Goal: Transaction & Acquisition: Purchase product/service

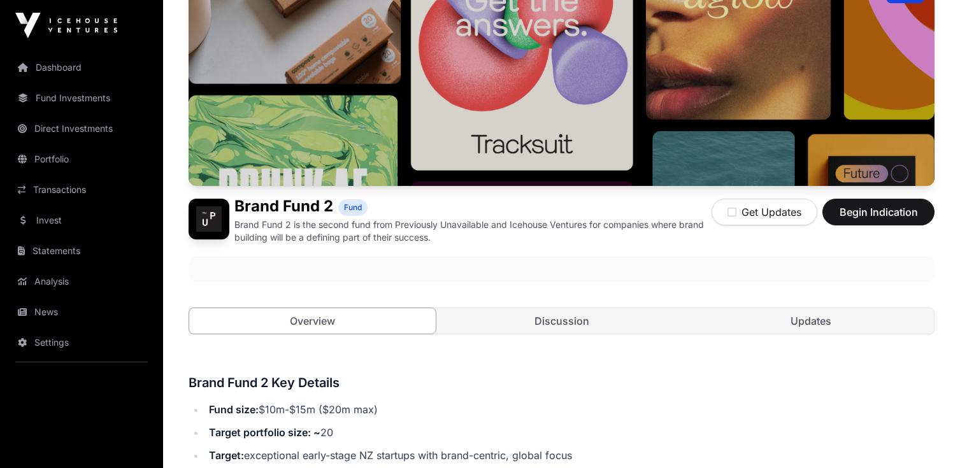
scroll to position [129, 0]
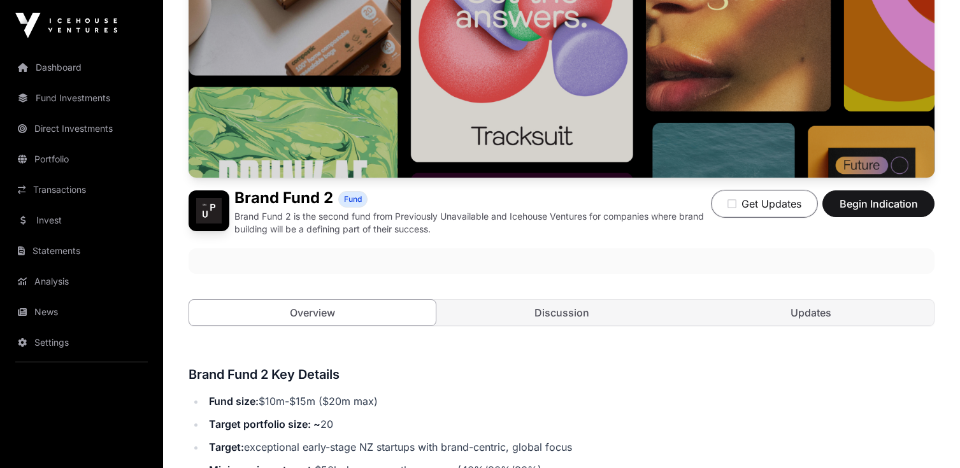
click at [749, 208] on button "Get Updates" at bounding box center [765, 204] width 106 height 27
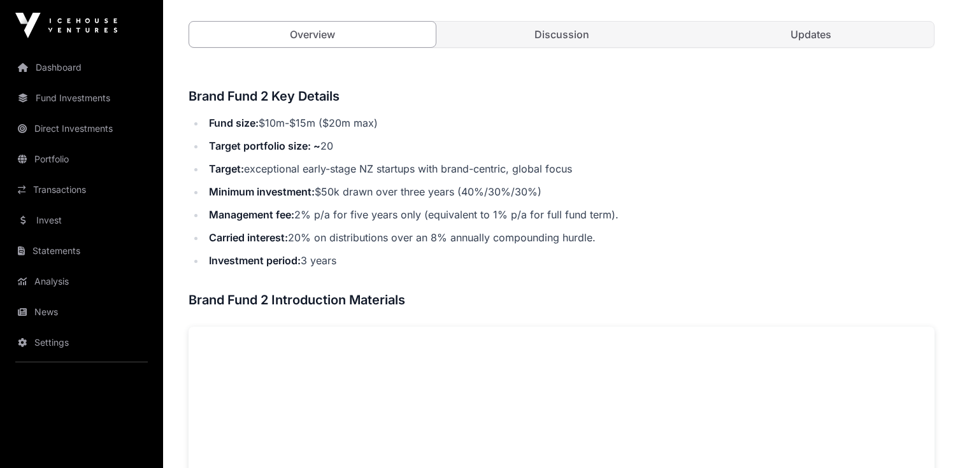
scroll to position [387, 0]
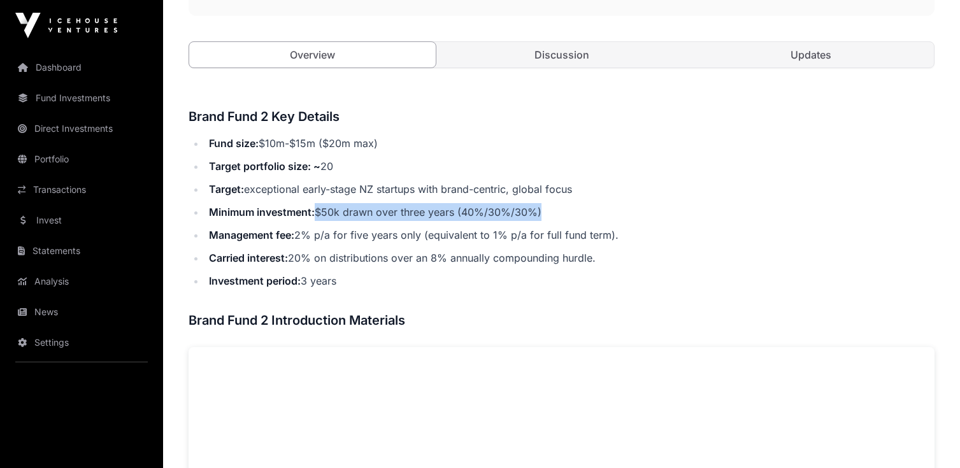
drag, startPoint x: 317, startPoint y: 209, endPoint x: 586, endPoint y: 222, distance: 269.2
click at [586, 222] on ul "Fund size: $10m-$15m ($20m max) Target portfolio size: ~ 20 Target: exceptional…" at bounding box center [562, 211] width 746 height 155
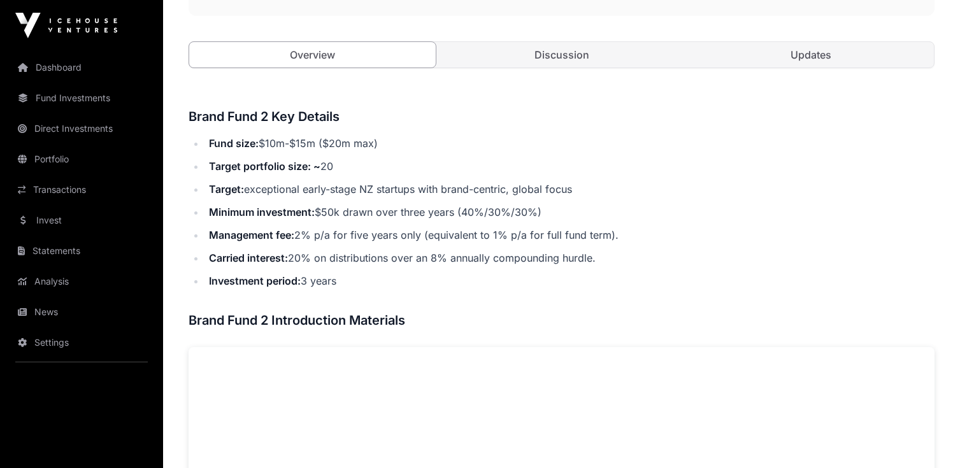
click at [331, 263] on li "Carried interest: 20% on distributions over an 8% annually compounding hurdle." at bounding box center [570, 258] width 730 height 18
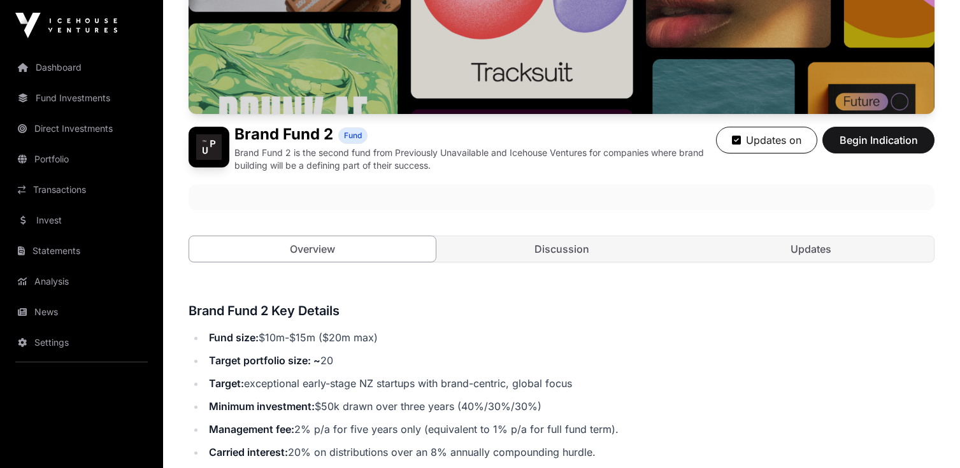
scroll to position [208, 0]
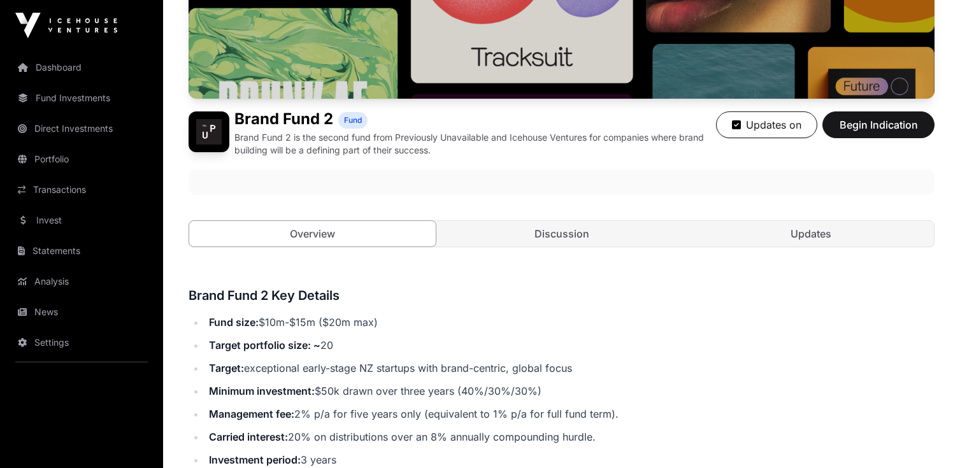
click at [586, 231] on link "Discussion" at bounding box center [561, 233] width 247 height 25
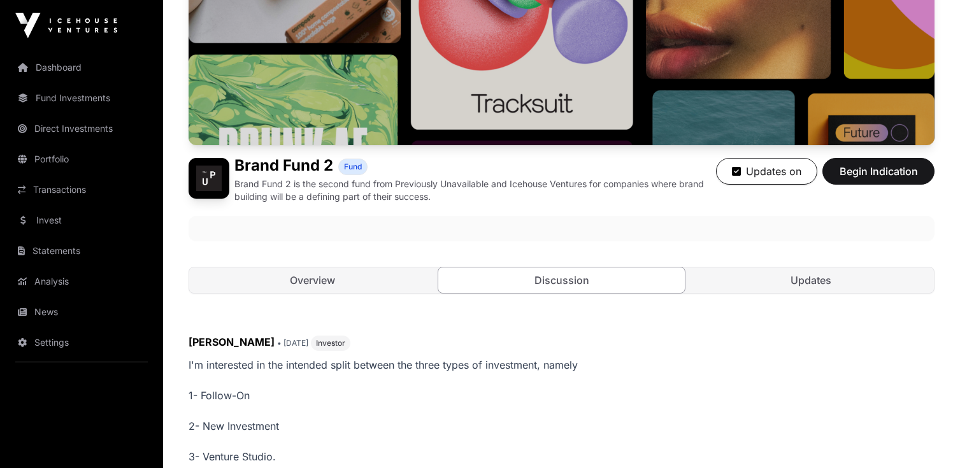
scroll to position [146, 0]
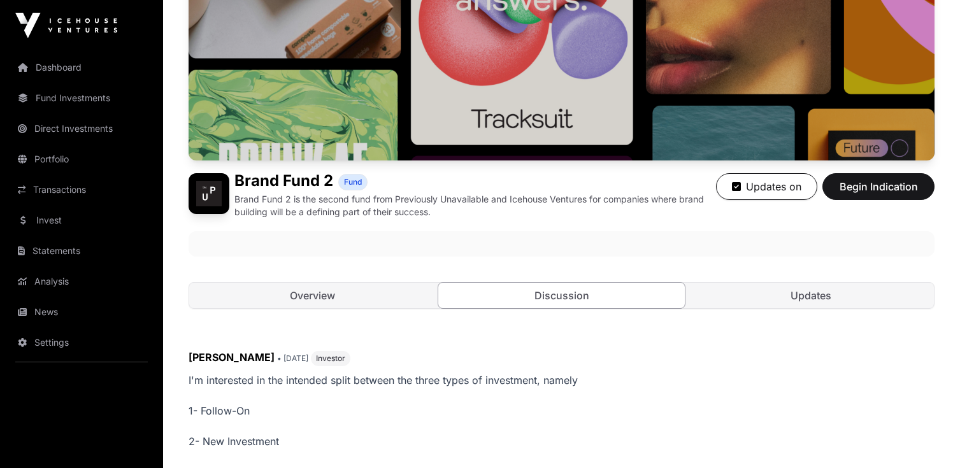
click at [331, 296] on link "Overview" at bounding box center [312, 295] width 247 height 25
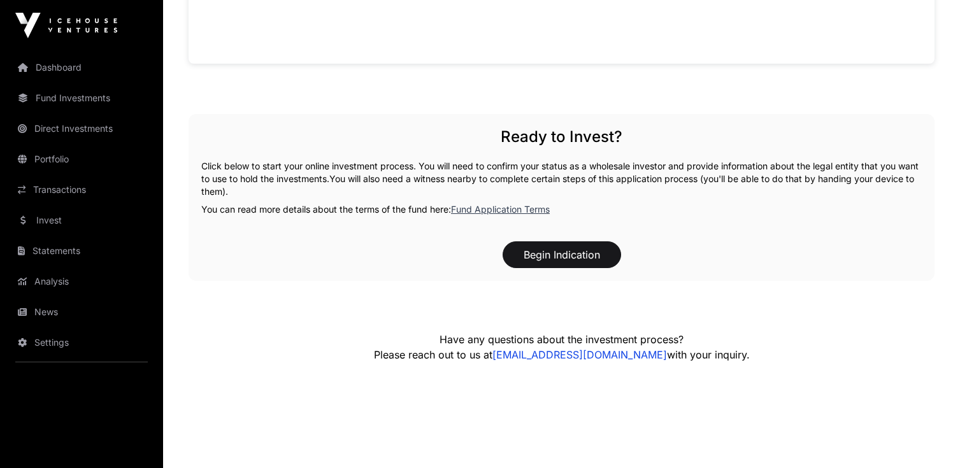
scroll to position [1117, 0]
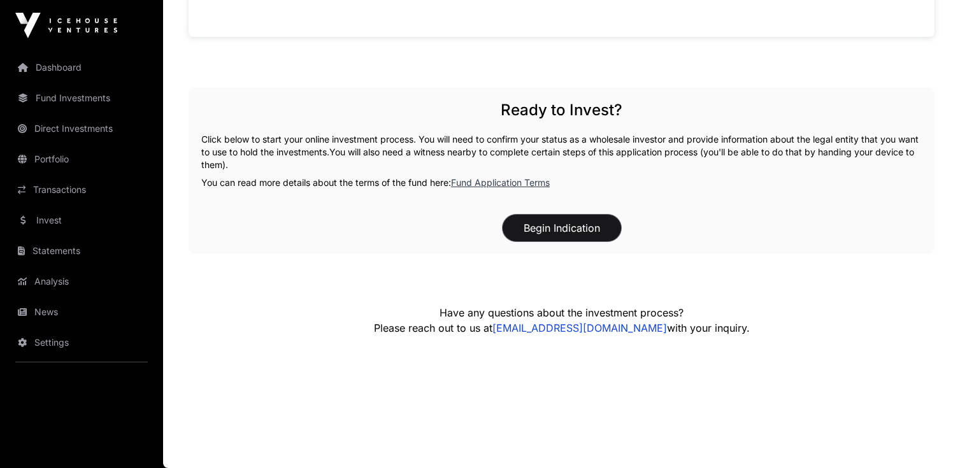
click at [589, 229] on button "Begin Indication" at bounding box center [562, 228] width 119 height 27
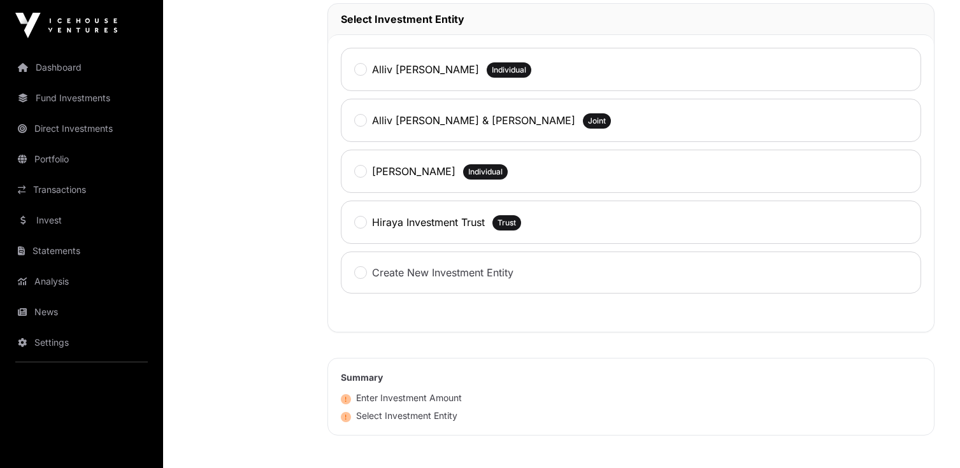
scroll to position [632, 0]
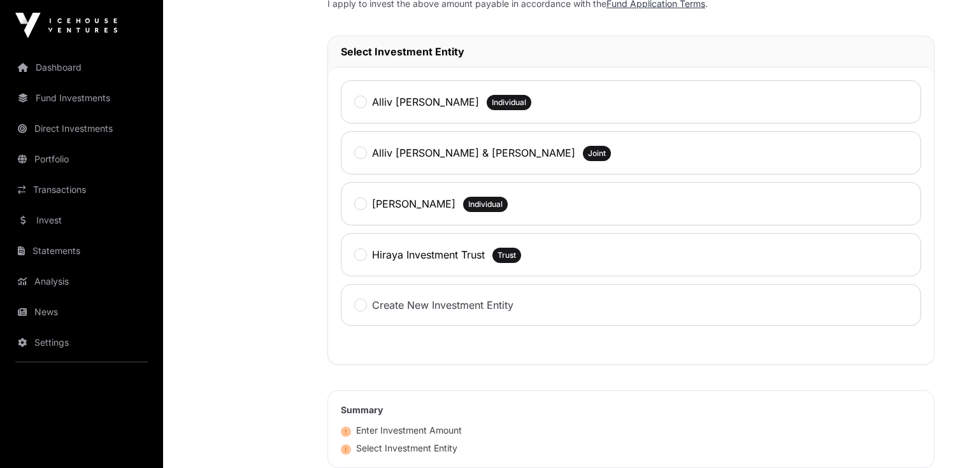
click at [519, 257] on span "Trust" at bounding box center [507, 255] width 29 height 15
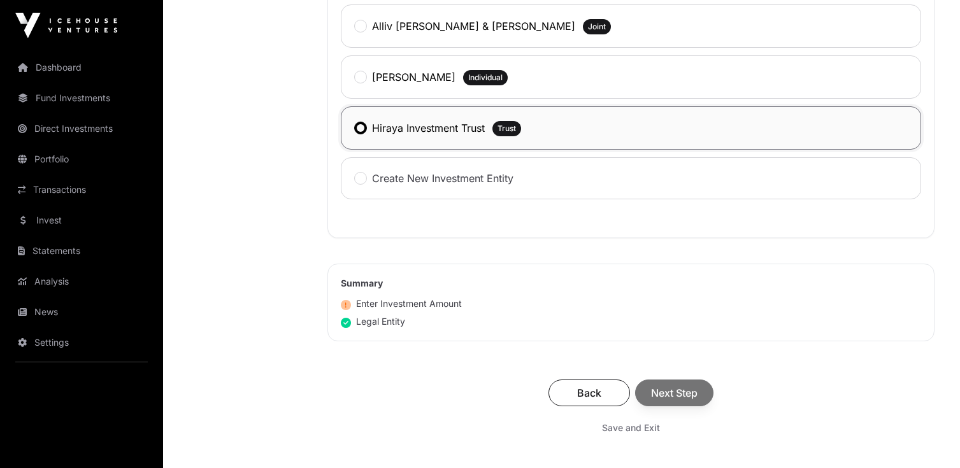
scroll to position [874, 0]
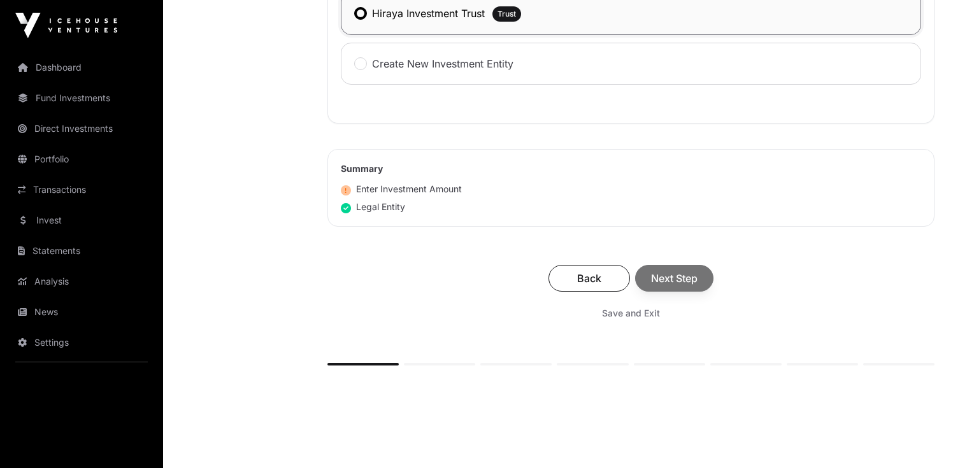
click at [653, 281] on div "Back Next Step" at bounding box center [631, 278] width 582 height 27
click at [675, 286] on div "Back Next Step" at bounding box center [631, 278] width 582 height 27
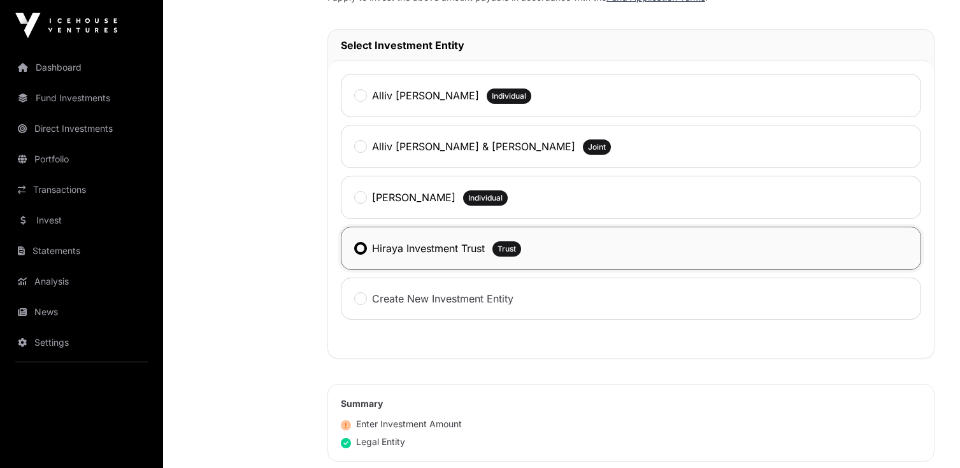
scroll to position [617, 0]
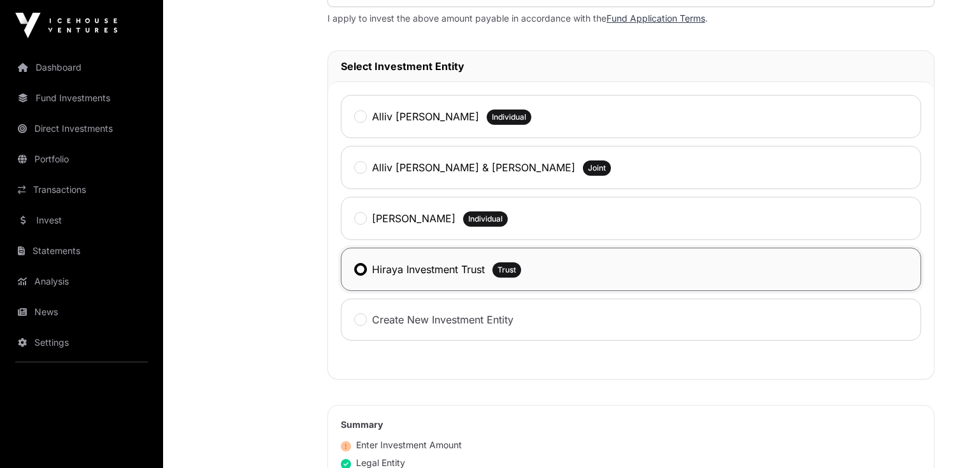
click at [447, 265] on label "Hiraya Investment Trust" at bounding box center [428, 269] width 113 height 15
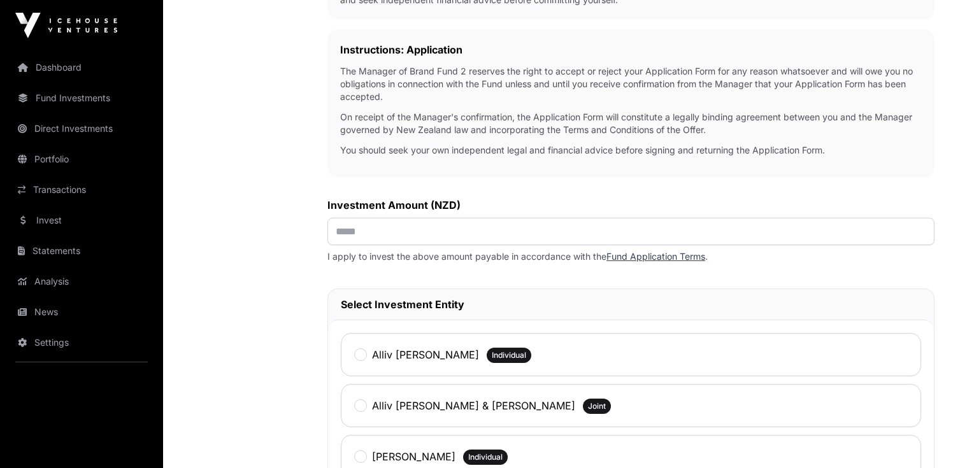
scroll to position [363, 0]
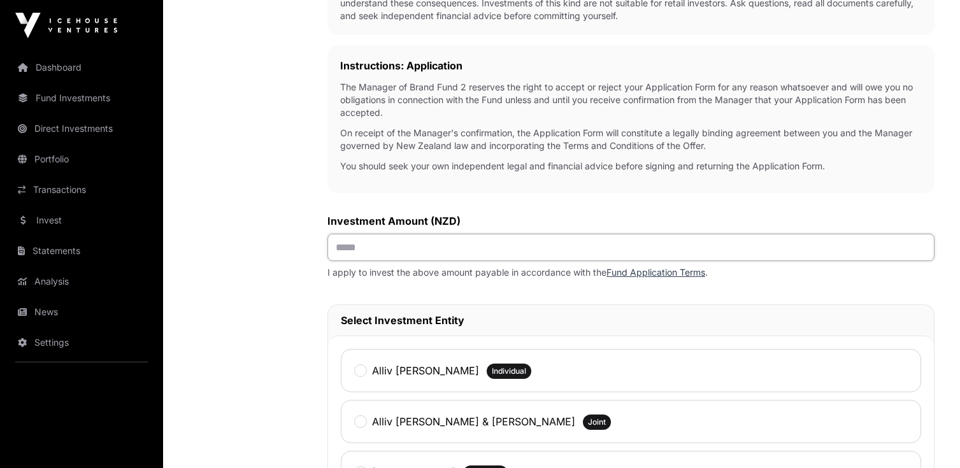
click at [367, 252] on input "text" at bounding box center [631, 247] width 607 height 27
type input "********"
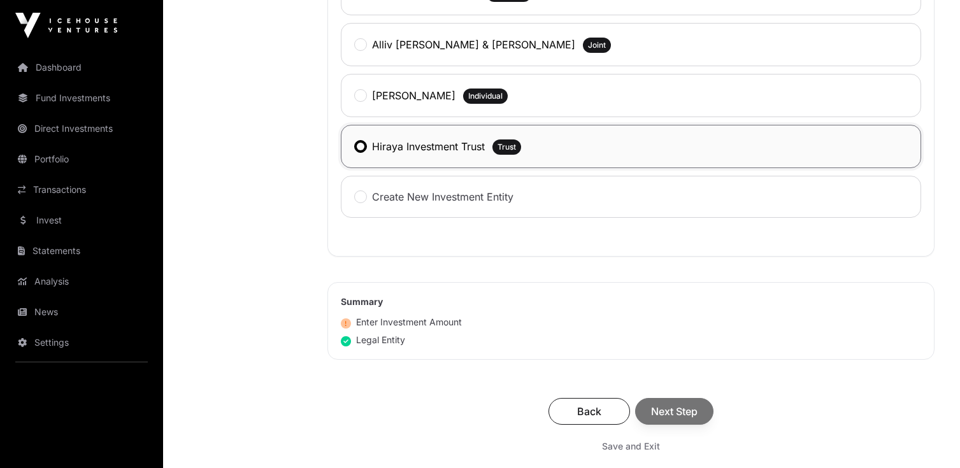
scroll to position [717, 0]
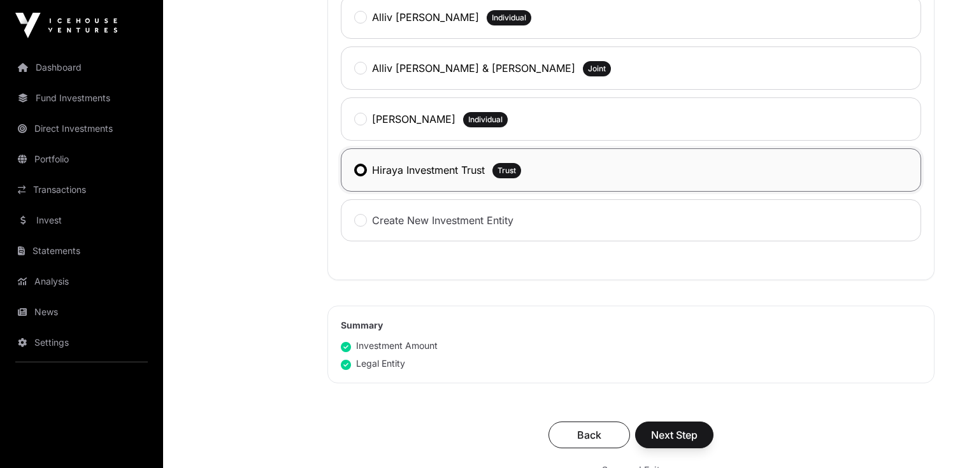
click at [419, 172] on label "Hiraya Investment Trust" at bounding box center [428, 169] width 113 height 15
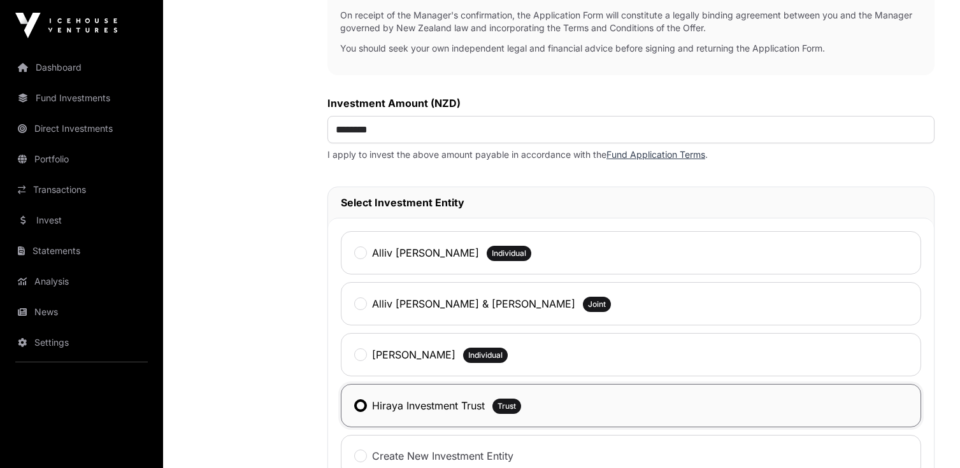
scroll to position [468, 0]
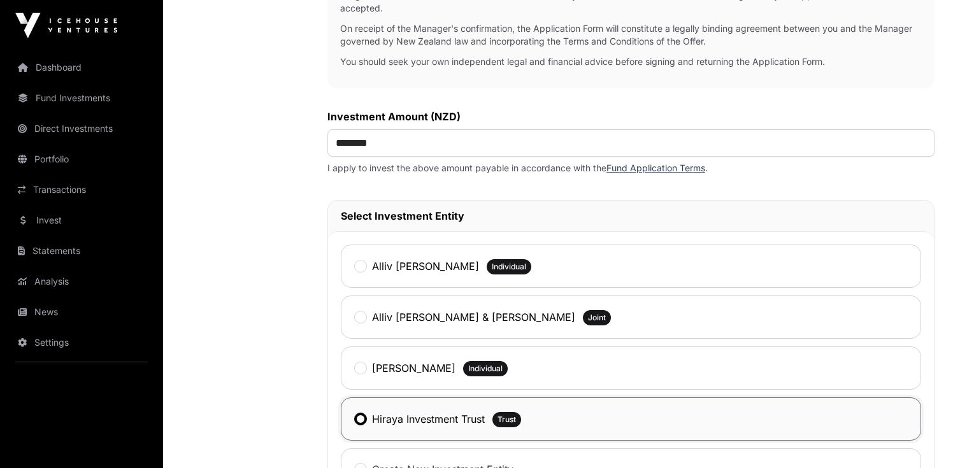
click at [63, 92] on link "Fund Investments" at bounding box center [81, 98] width 143 height 28
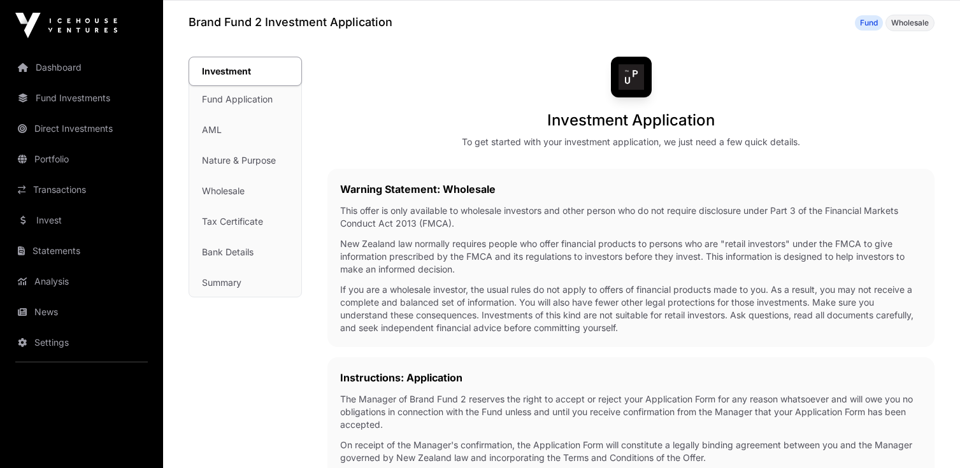
scroll to position [0, 0]
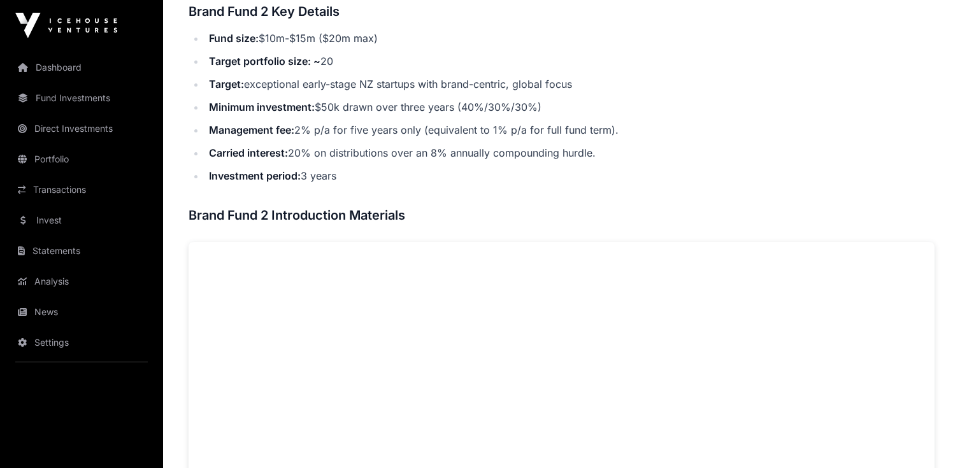
scroll to position [481, 0]
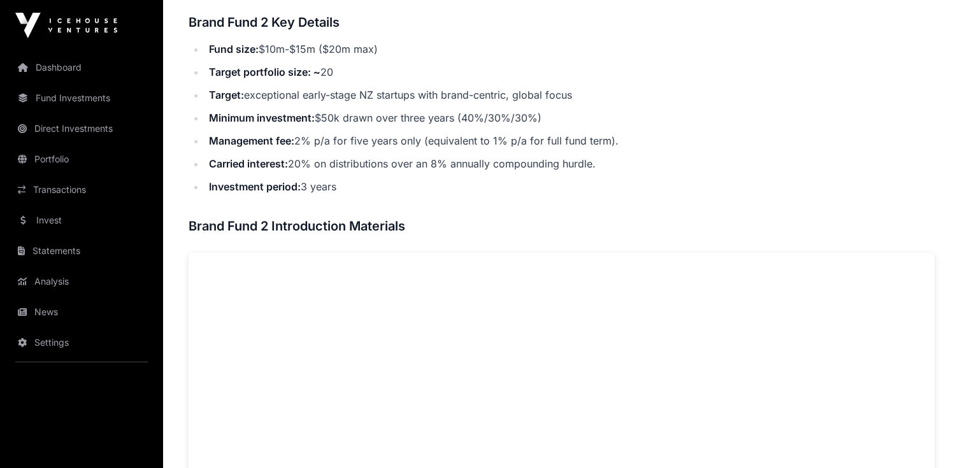
click at [445, 115] on li "Minimum investment: $50k drawn over three years (40%/30%/30%)" at bounding box center [570, 118] width 730 height 18
drag, startPoint x: 345, startPoint y: 117, endPoint x: 584, endPoint y: 115, distance: 239.0
click at [584, 115] on li "Minimum investment: $50k drawn over three years (40%/30%/30%)" at bounding box center [570, 118] width 730 height 18
click at [579, 103] on li "Target: exceptional early-stage NZ startups with brand-centric, global focus" at bounding box center [570, 95] width 730 height 18
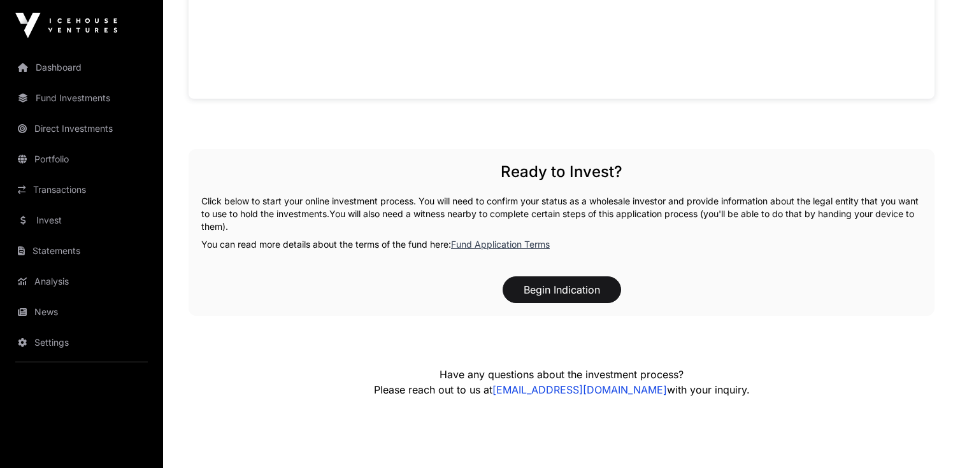
scroll to position [1060, 0]
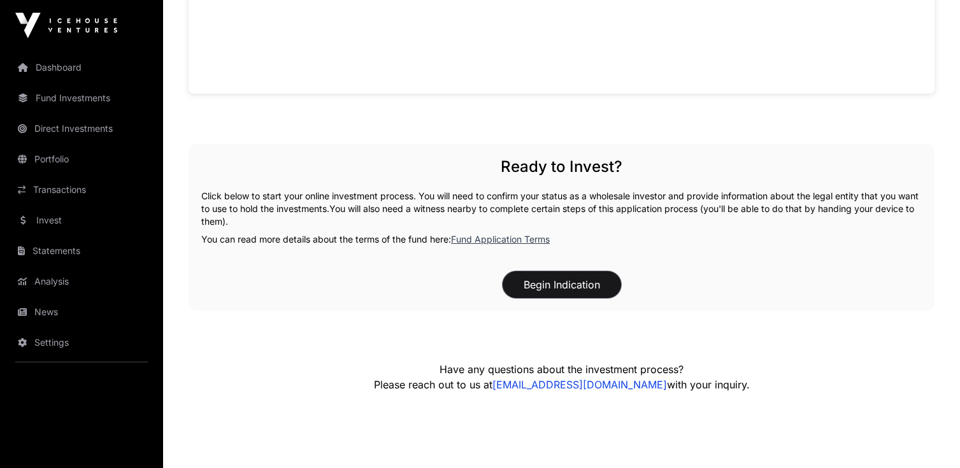
click at [561, 292] on button "Begin Indication" at bounding box center [562, 284] width 119 height 27
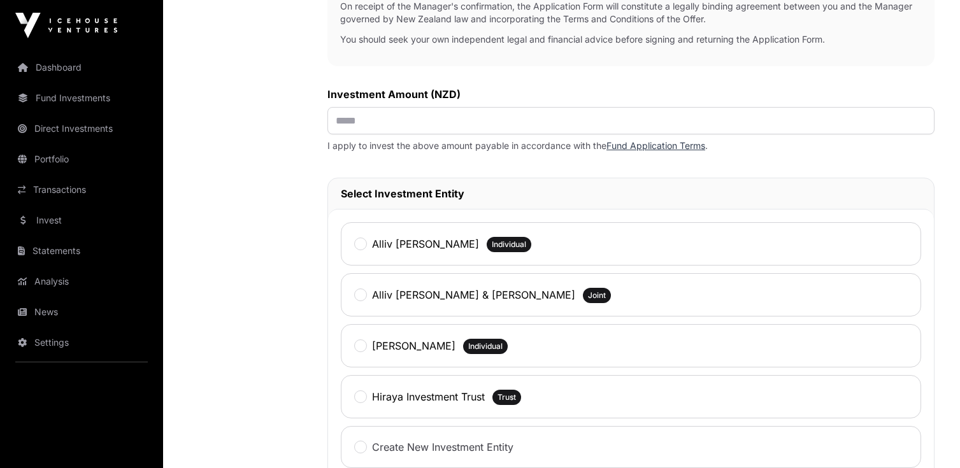
scroll to position [466, 0]
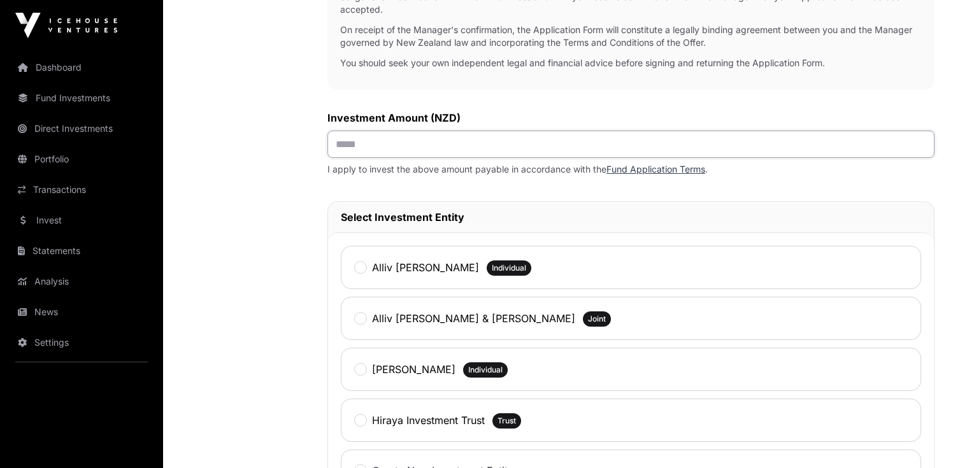
click at [387, 153] on input "text" at bounding box center [631, 144] width 607 height 27
type input "********"
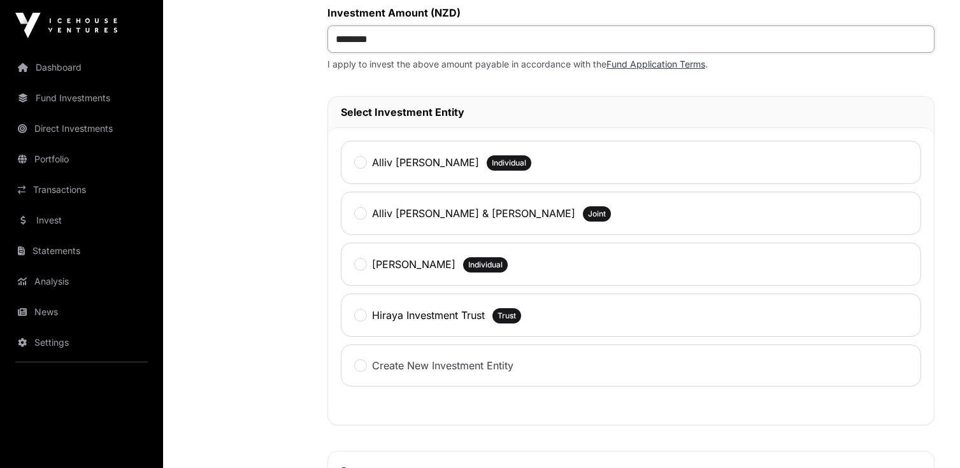
scroll to position [592, 0]
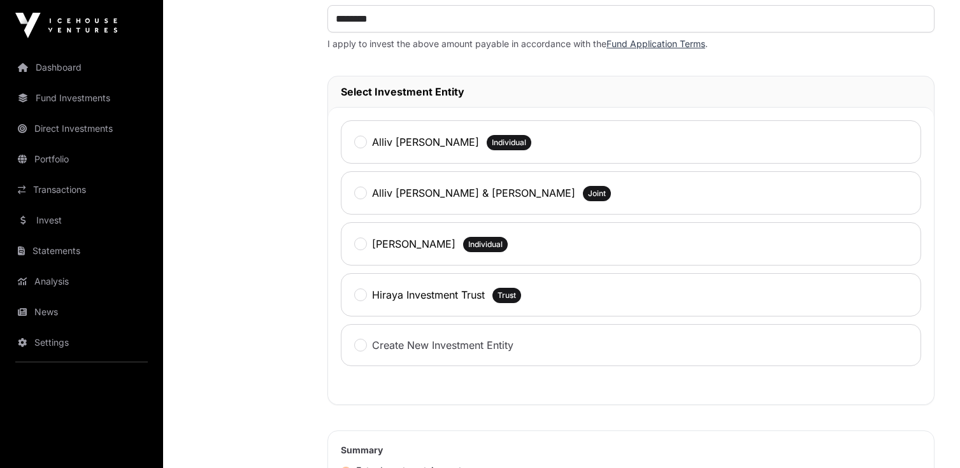
click at [421, 289] on label "Hiraya Investment Trust" at bounding box center [428, 294] width 113 height 15
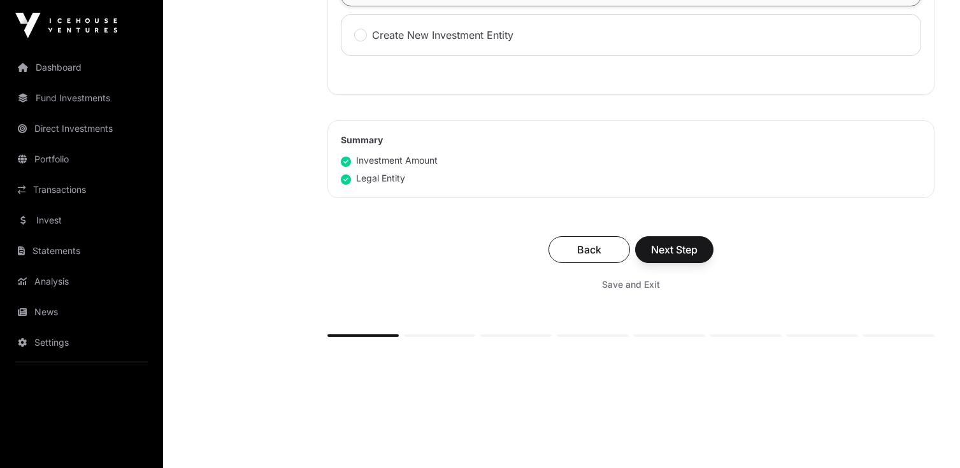
scroll to position [913, 0]
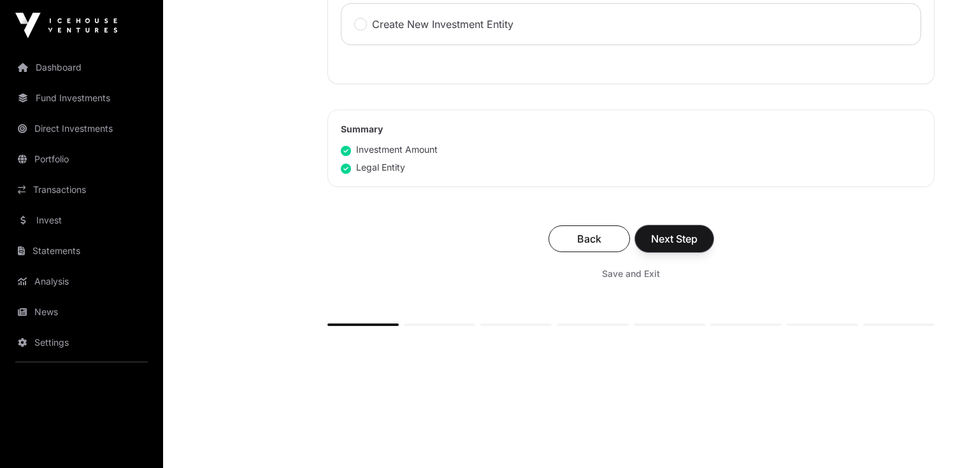
click at [665, 247] on button "Next Step" at bounding box center [674, 239] width 78 height 27
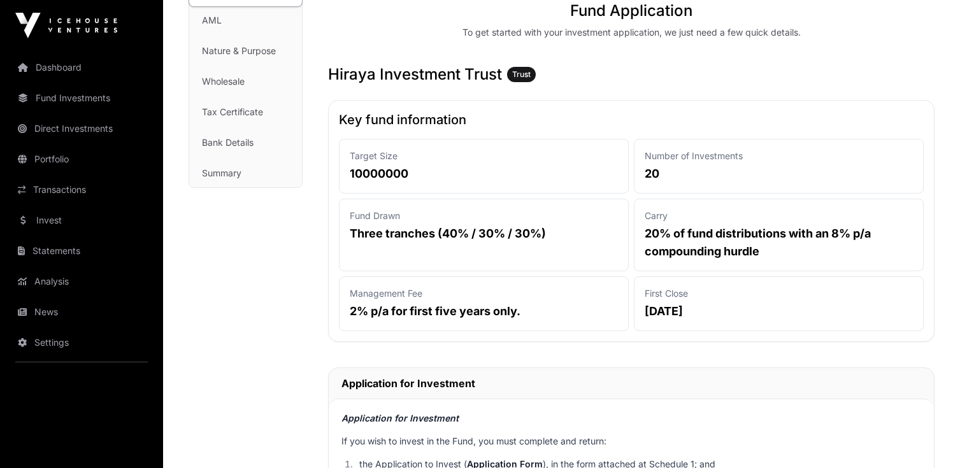
scroll to position [170, 0]
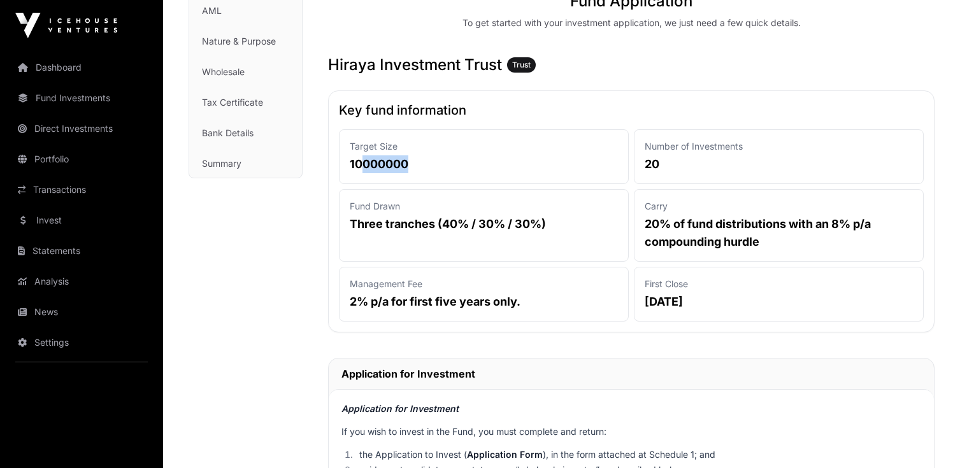
drag, startPoint x: 414, startPoint y: 166, endPoint x: 363, endPoint y: 166, distance: 50.3
click at [363, 166] on p "10000000" at bounding box center [484, 164] width 268 height 18
click at [385, 164] on p "10000000" at bounding box center [484, 164] width 268 height 18
click at [715, 73] on h3 "Hiraya Investment Trust Trust" at bounding box center [631, 65] width 607 height 20
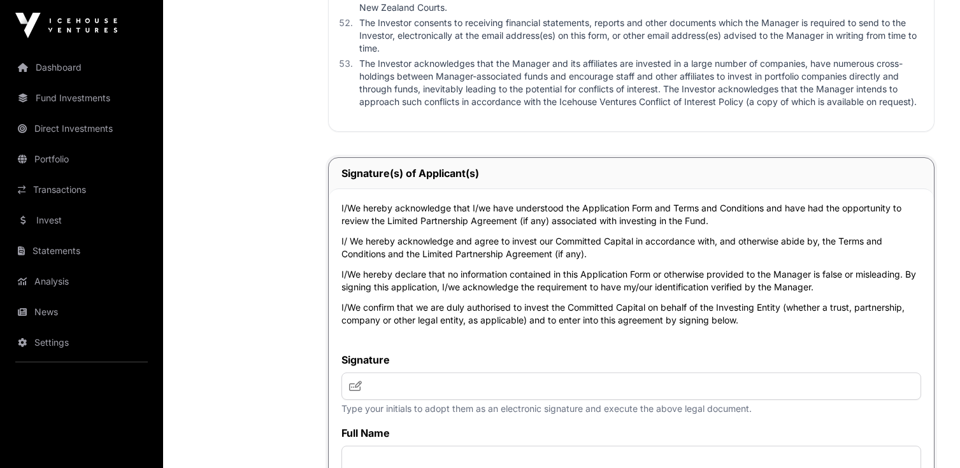
scroll to position [5249, 0]
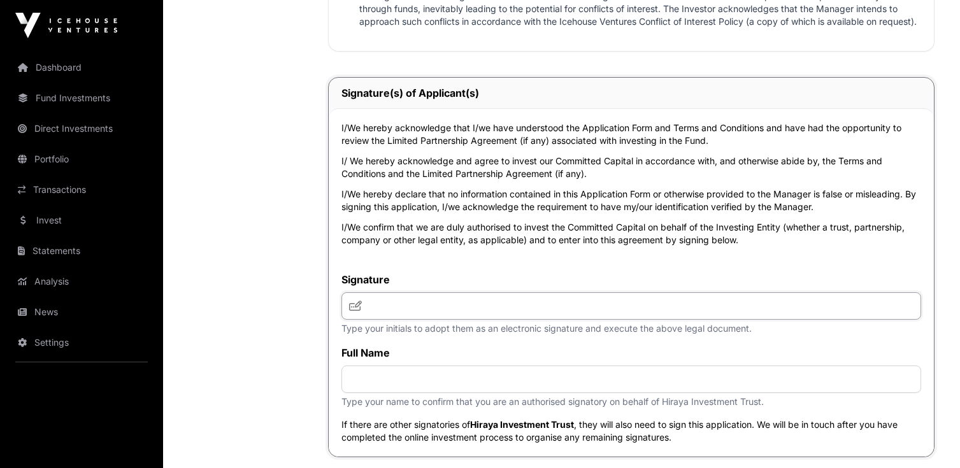
click at [490, 320] on input "text" at bounding box center [632, 305] width 580 height 27
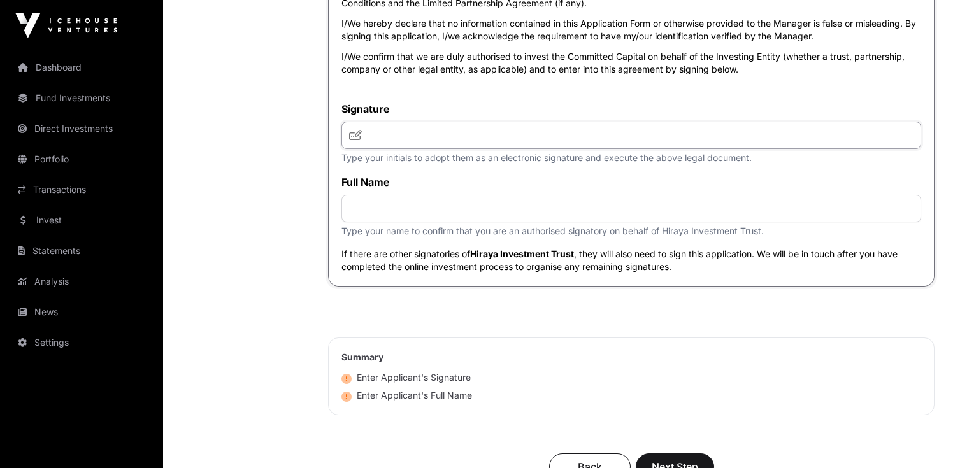
scroll to position [5404, 0]
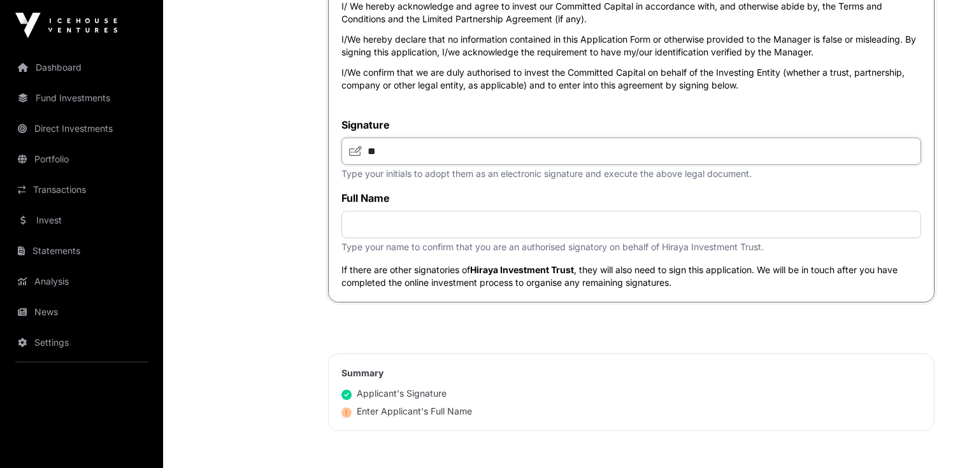
type input "*"
type input "**"
click at [507, 238] on input "text" at bounding box center [632, 224] width 580 height 27
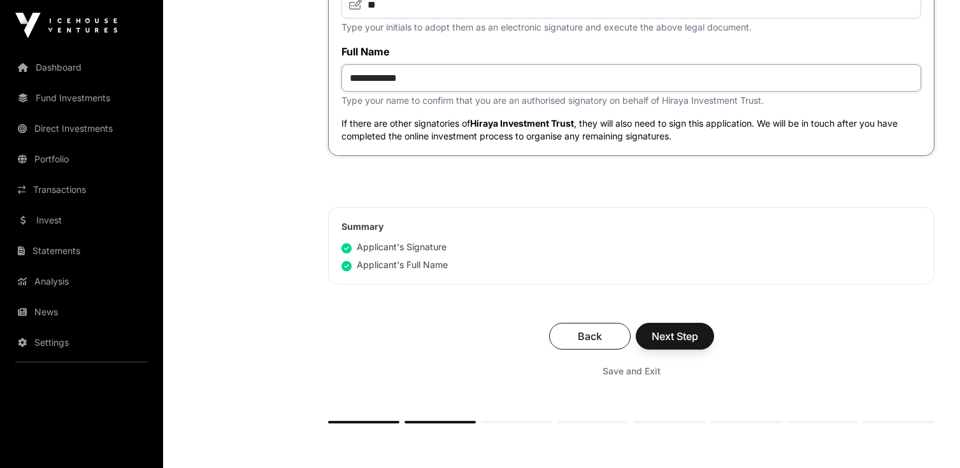
scroll to position [5646, 0]
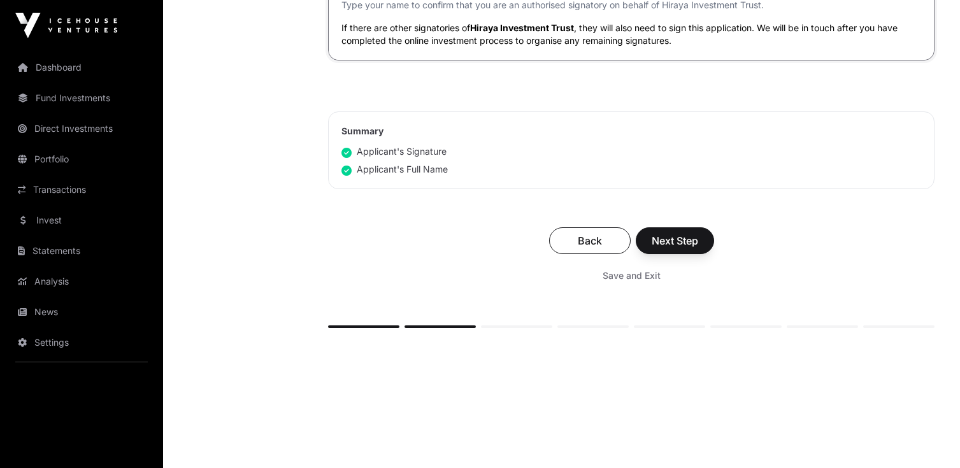
type input "**********"
click at [436, 287] on div "Save and Exit" at bounding box center [631, 275] width 581 height 23
click at [694, 249] on span "Next Step" at bounding box center [675, 240] width 47 height 15
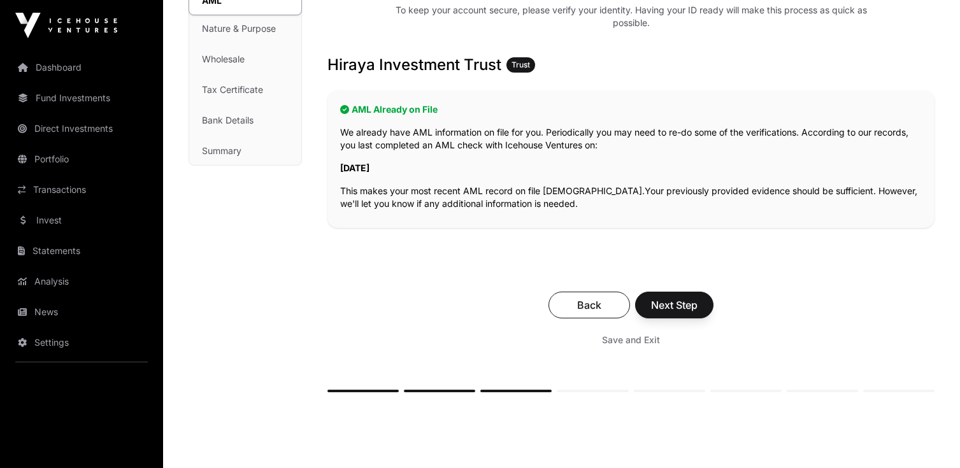
scroll to position [205, 0]
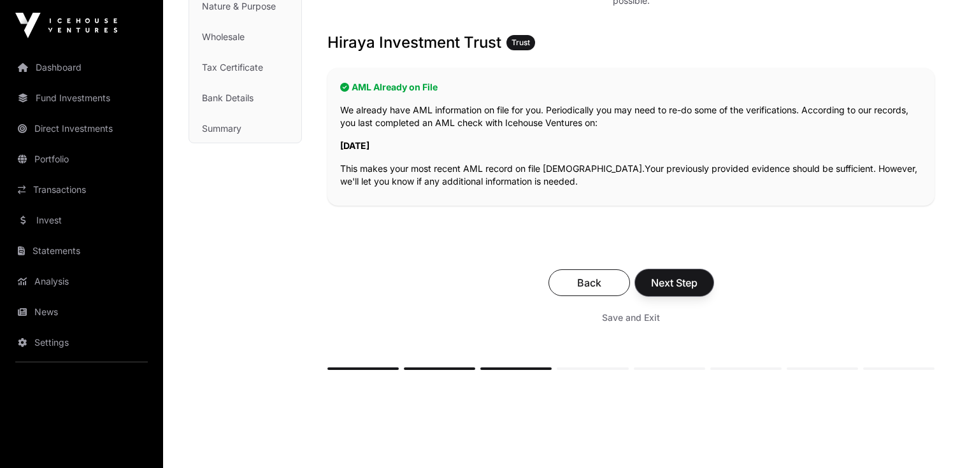
click at [681, 285] on span "Next Step" at bounding box center [674, 282] width 47 height 15
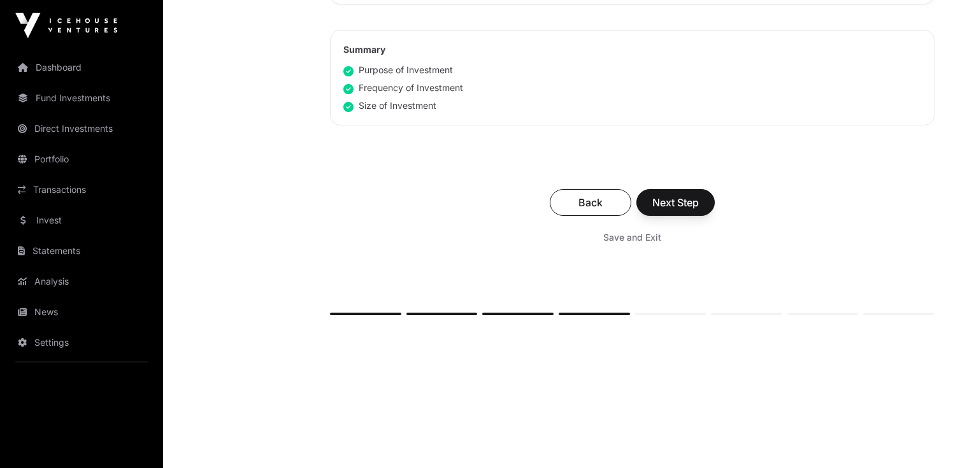
scroll to position [876, 0]
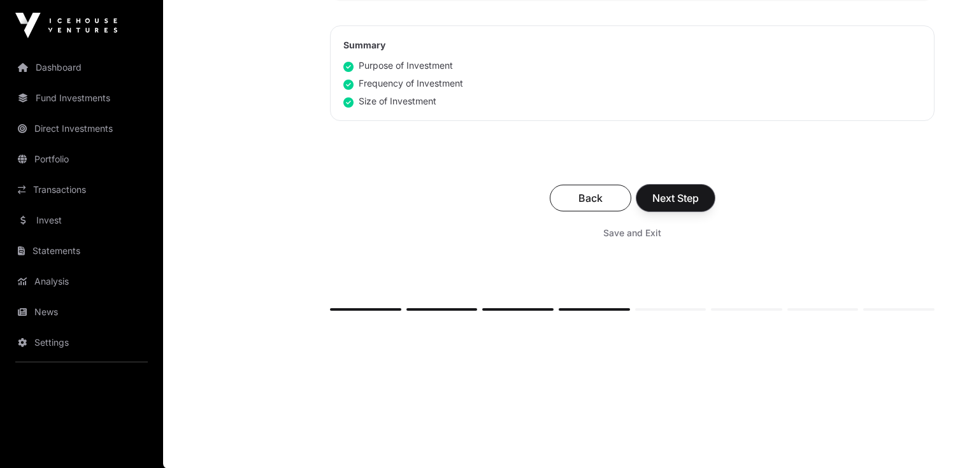
click at [689, 189] on button "Next Step" at bounding box center [676, 198] width 78 height 27
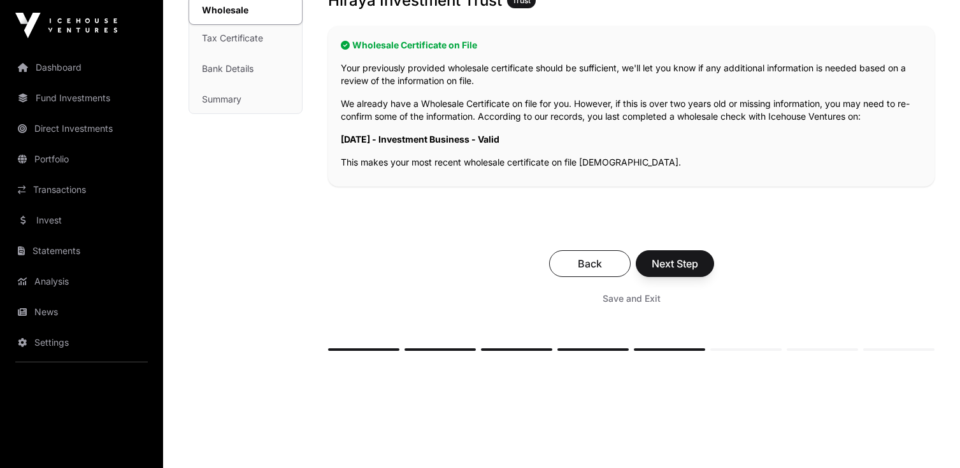
scroll to position [264, 0]
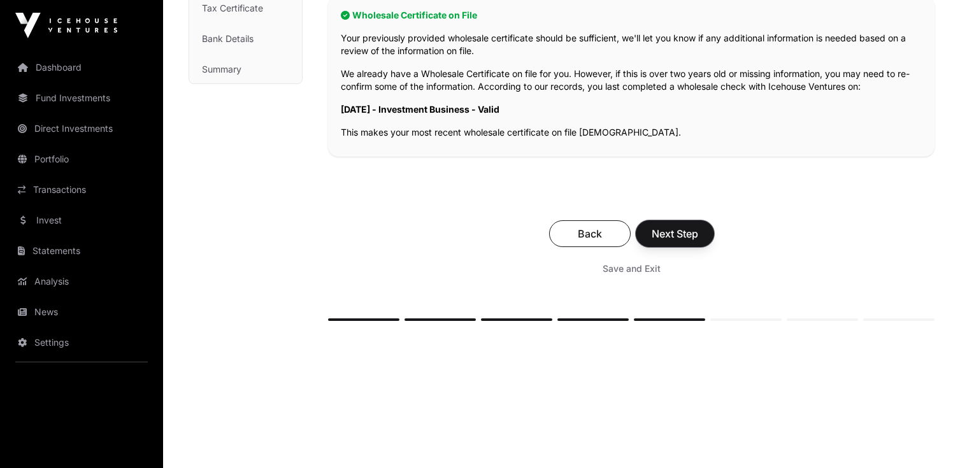
click at [685, 239] on span "Next Step" at bounding box center [675, 233] width 47 height 15
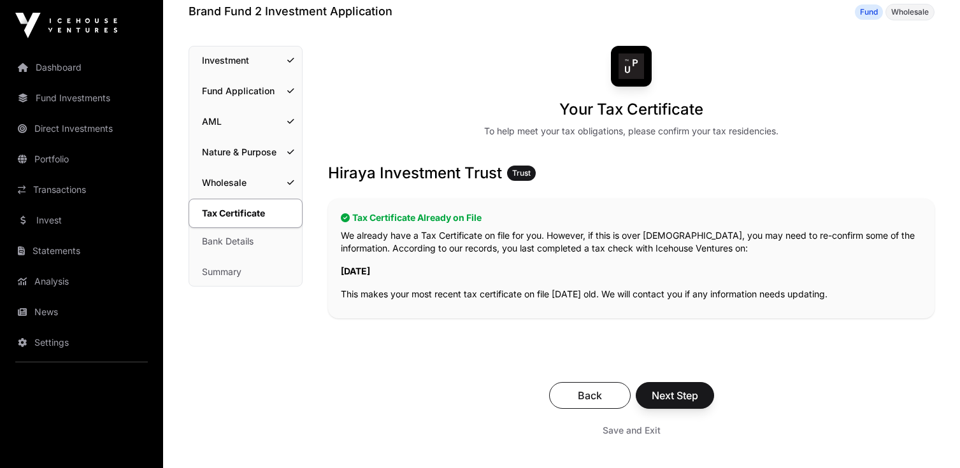
scroll to position [114, 0]
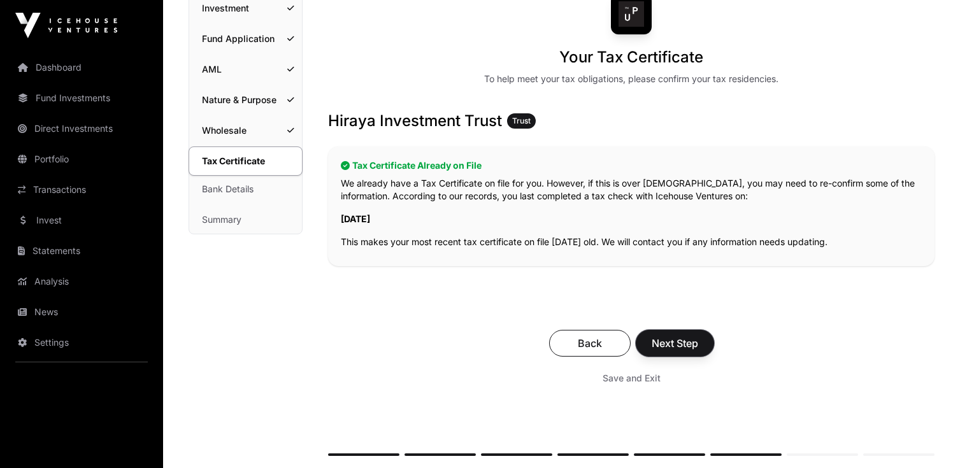
click at [689, 333] on button "Next Step" at bounding box center [675, 343] width 78 height 27
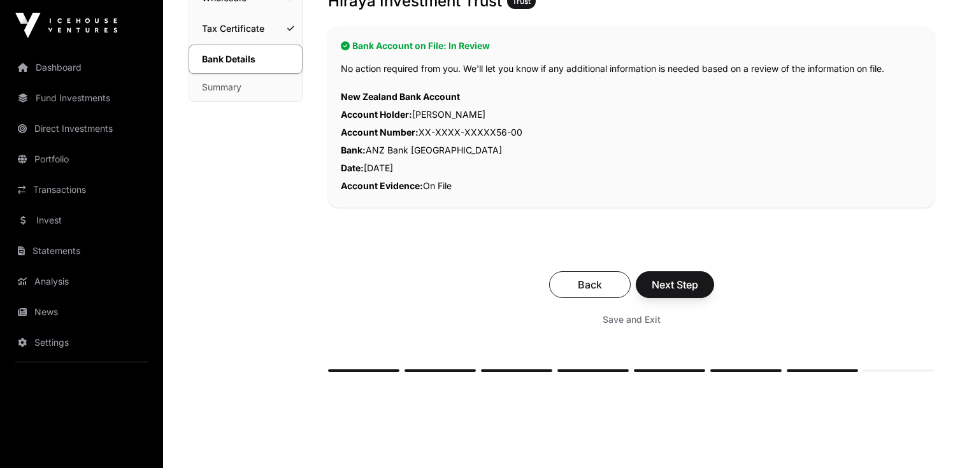
scroll to position [261, 0]
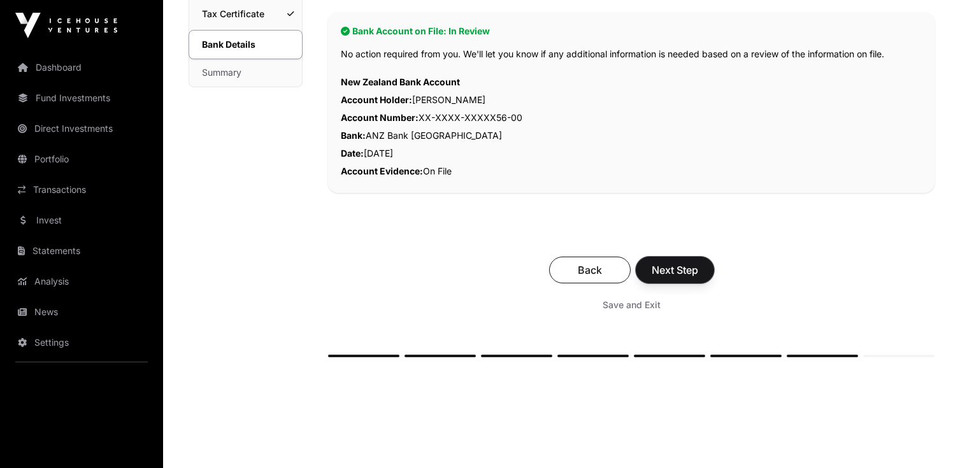
click at [701, 263] on button "Next Step" at bounding box center [675, 270] width 78 height 27
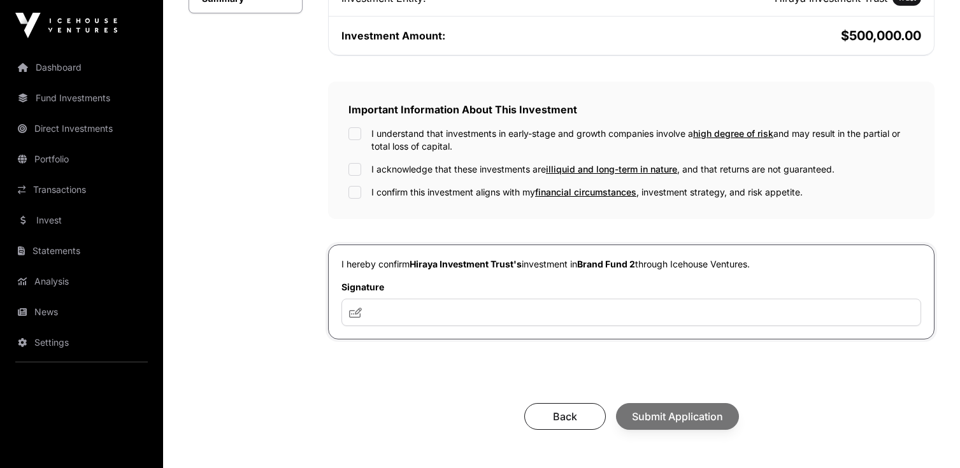
scroll to position [364, 0]
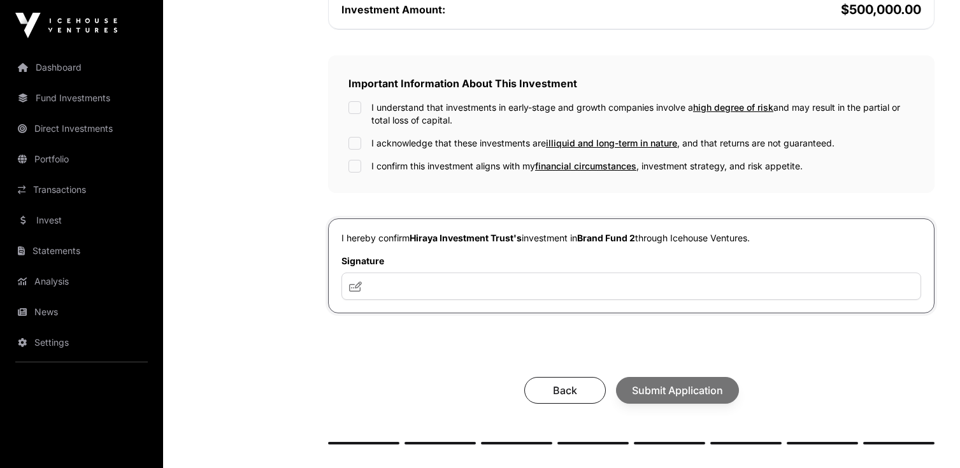
click at [417, 108] on label "I understand that investments in early-stage and growth companies involve a hig…" at bounding box center [642, 113] width 543 height 25
click at [410, 138] on label "I acknowledge that these investments are illiquid and long-term in nature , and…" at bounding box center [602, 143] width 463 height 13
click at [410, 162] on label "I confirm this investment aligns with my financial circumstances , investment s…" at bounding box center [586, 166] width 431 height 13
click at [407, 283] on input "text" at bounding box center [632, 286] width 580 height 27
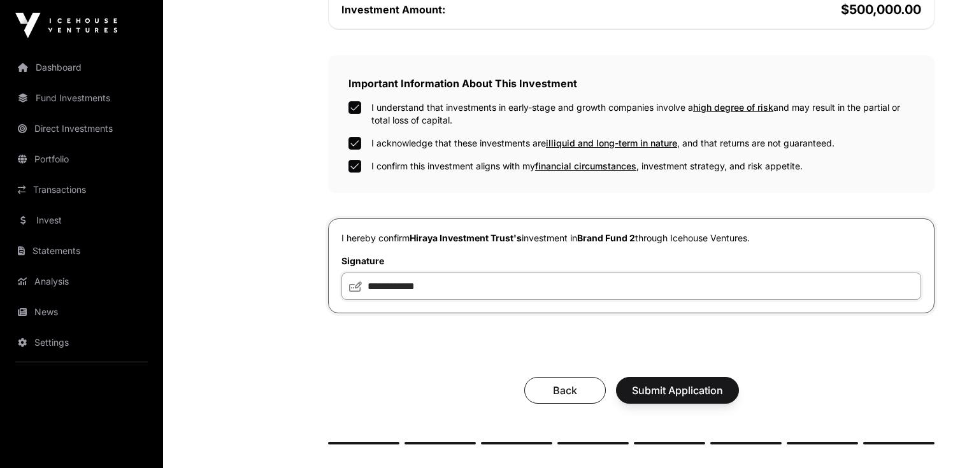
type input "**********"
click at [642, 386] on span "Submit Application" at bounding box center [677, 390] width 91 height 15
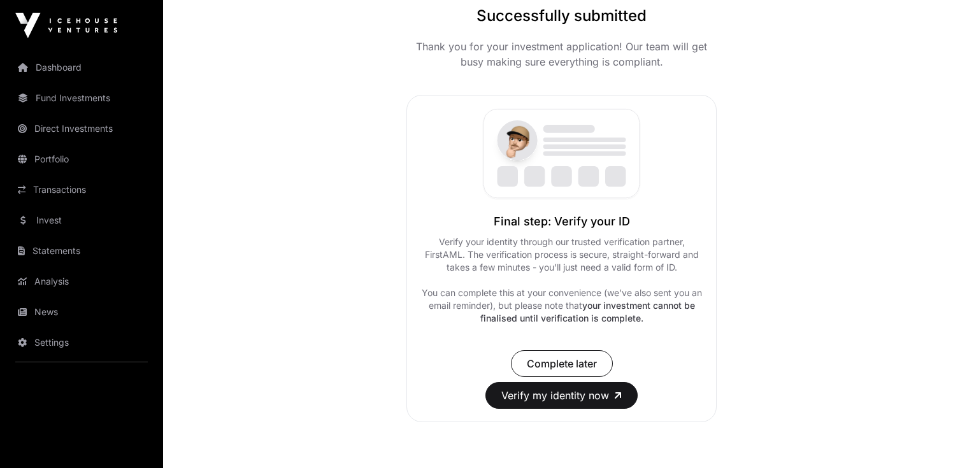
scroll to position [189, 0]
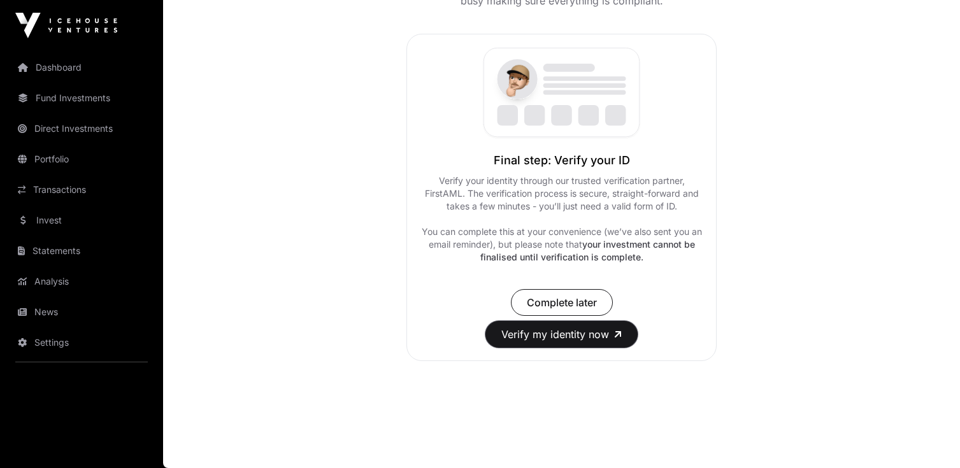
click at [546, 341] on button "Verify my identity now" at bounding box center [562, 334] width 152 height 27
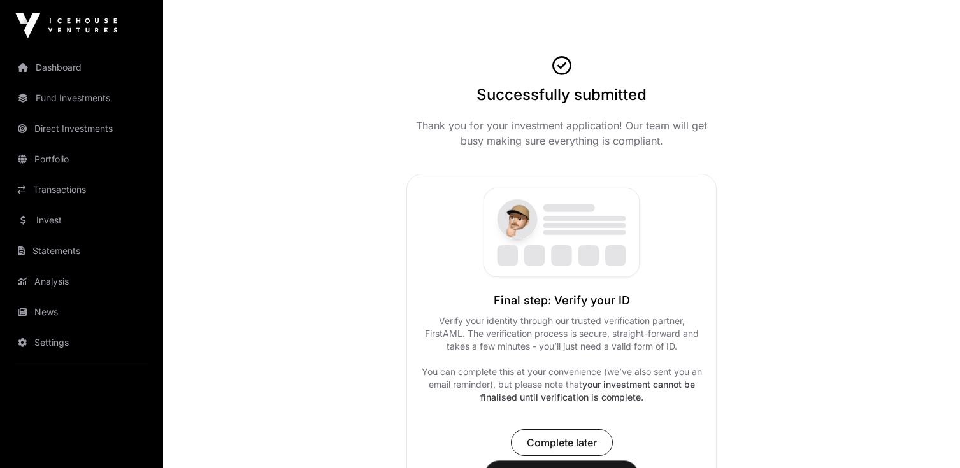
scroll to position [21, 0]
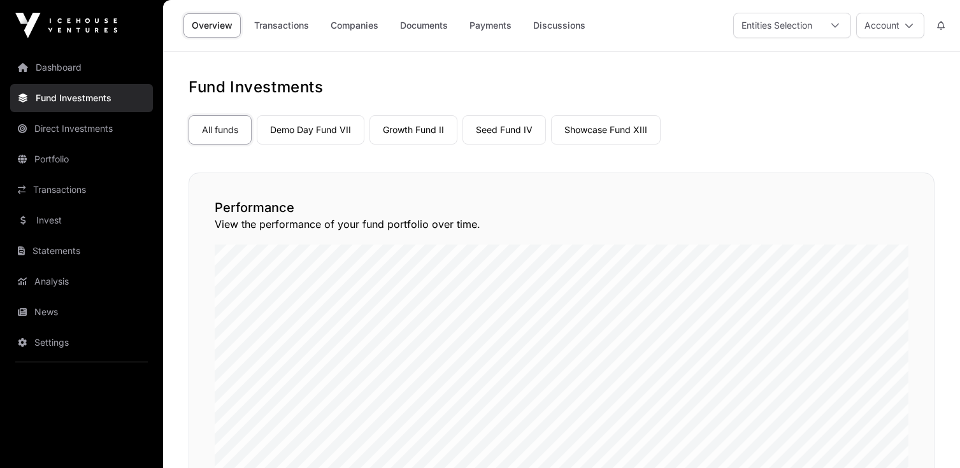
click at [401, 133] on link "Growth Fund II" at bounding box center [414, 129] width 88 height 29
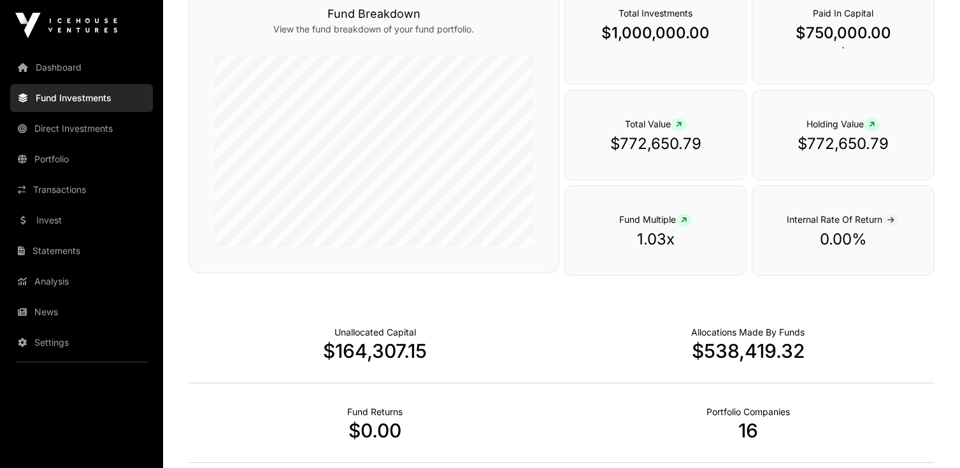
scroll to position [3, 0]
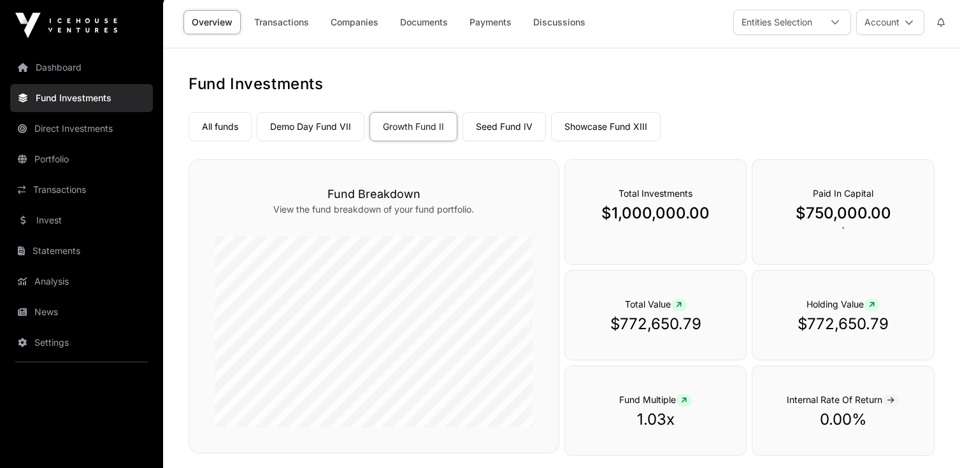
click at [105, 159] on link "Portfolio" at bounding box center [81, 159] width 143 height 28
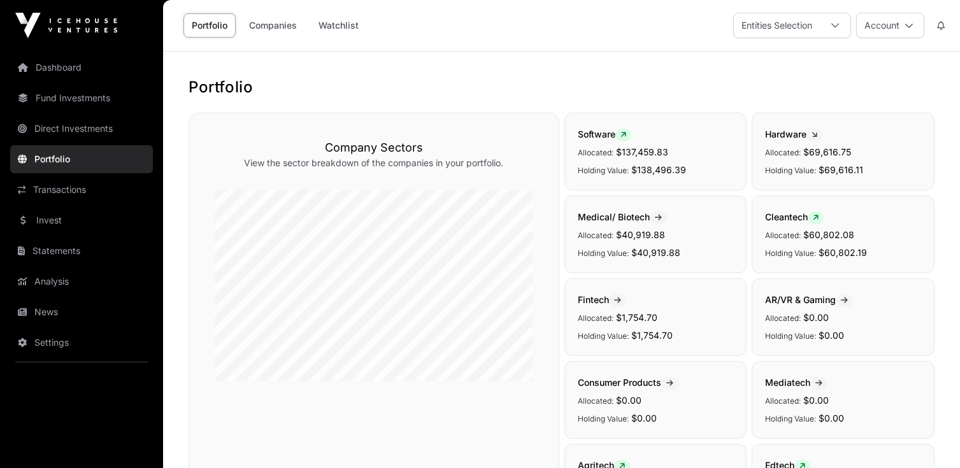
click at [111, 213] on link "Invest" at bounding box center [81, 220] width 143 height 28
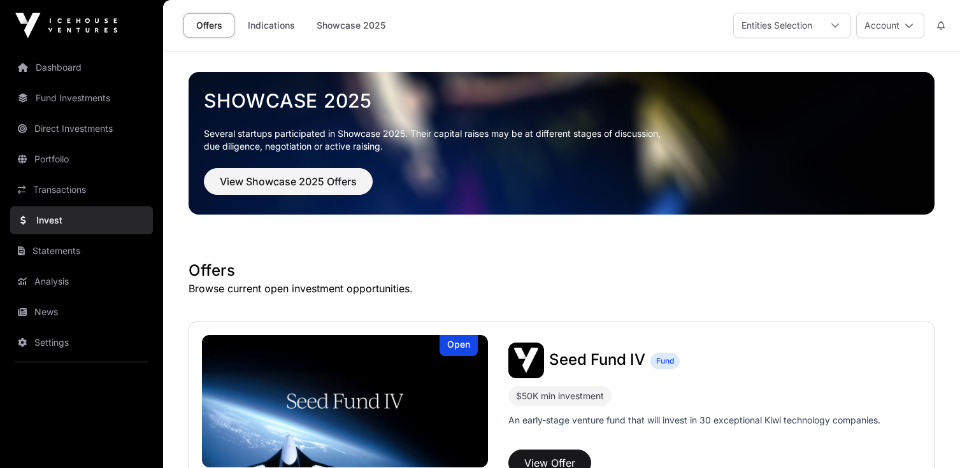
click at [271, 27] on link "Indications" at bounding box center [272, 25] width 64 height 24
click at [278, 24] on link "Indications" at bounding box center [272, 25] width 64 height 24
click at [811, 23] on div "Entities Selection" at bounding box center [777, 25] width 86 height 24
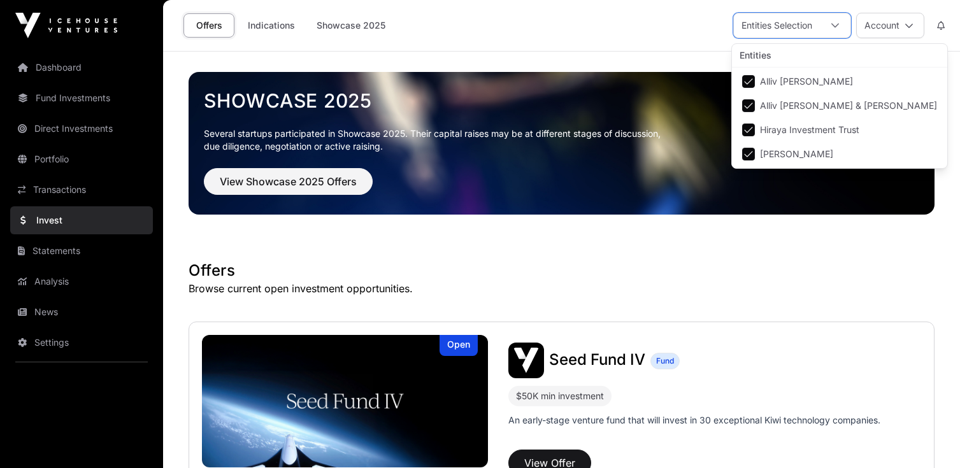
scroll to position [13, 8]
click at [811, 24] on div "Entities Selection" at bounding box center [777, 25] width 86 height 24
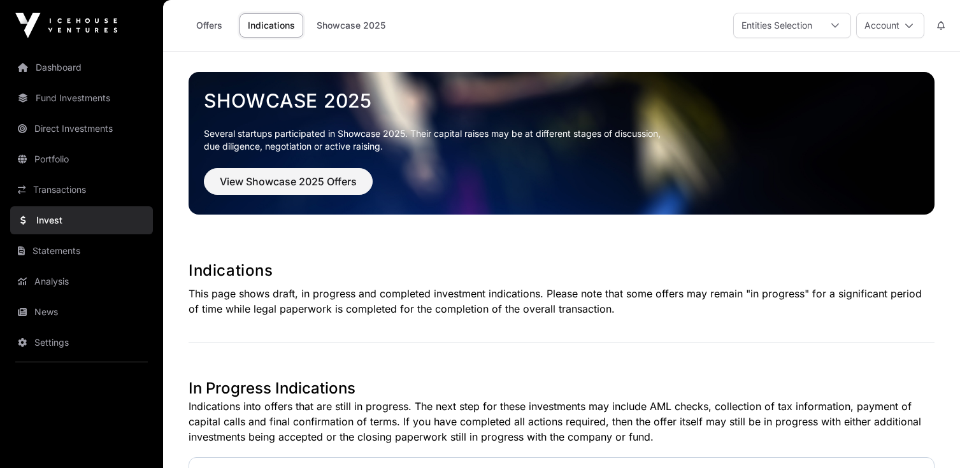
click at [96, 162] on link "Portfolio" at bounding box center [81, 159] width 143 height 28
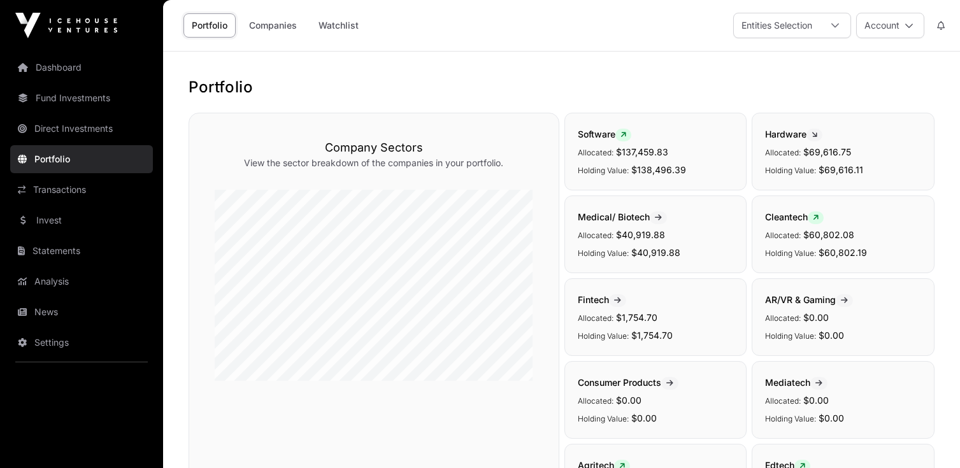
click at [90, 68] on link "Dashboard" at bounding box center [81, 68] width 143 height 28
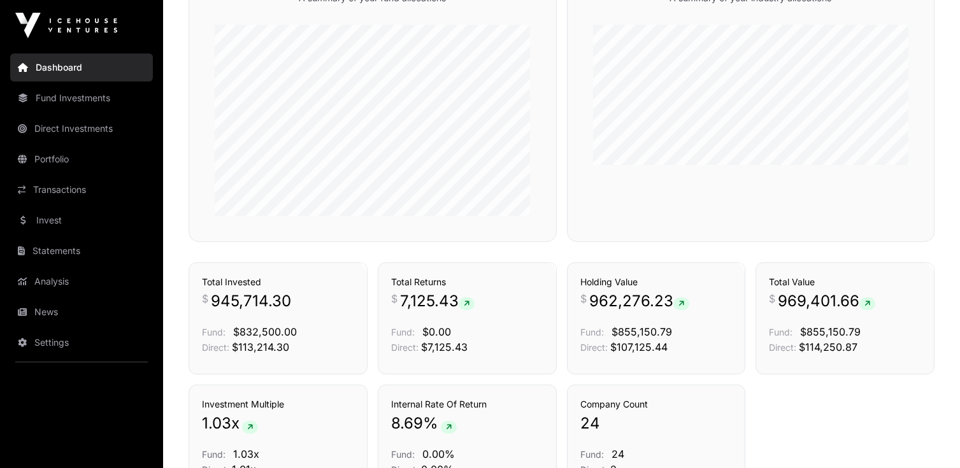
scroll to position [726, 0]
click at [75, 230] on link "Invest" at bounding box center [81, 220] width 143 height 28
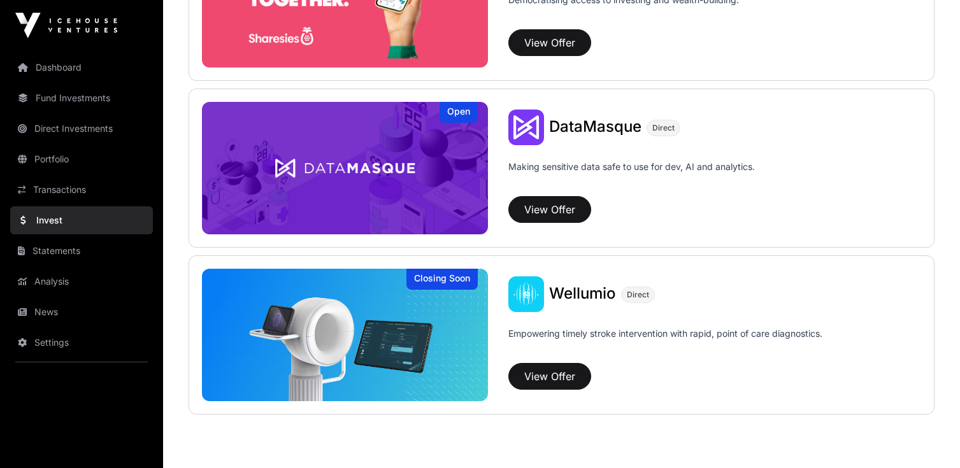
scroll to position [1798, 0]
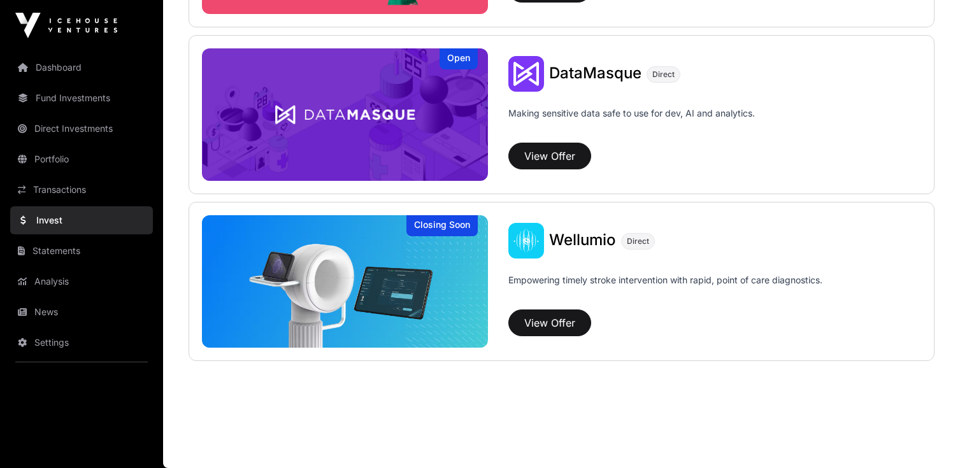
click at [82, 195] on link "Transactions" at bounding box center [81, 190] width 143 height 28
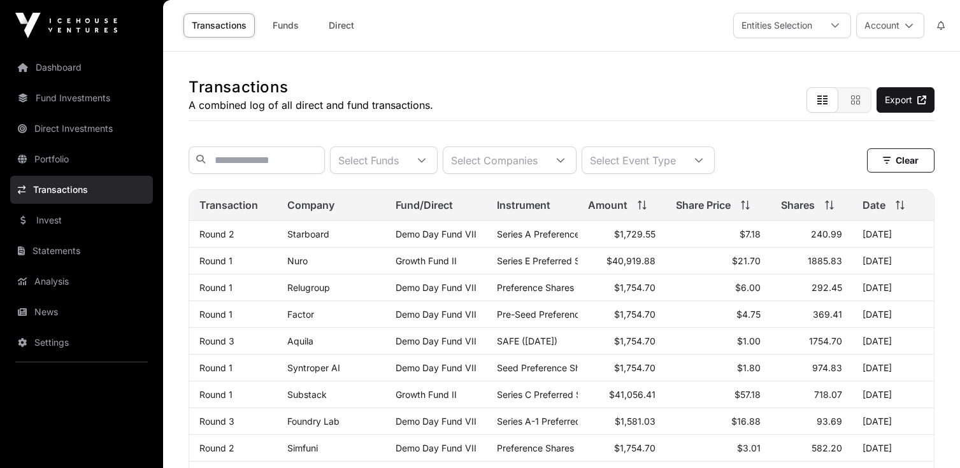
click at [88, 161] on link "Portfolio" at bounding box center [81, 159] width 143 height 28
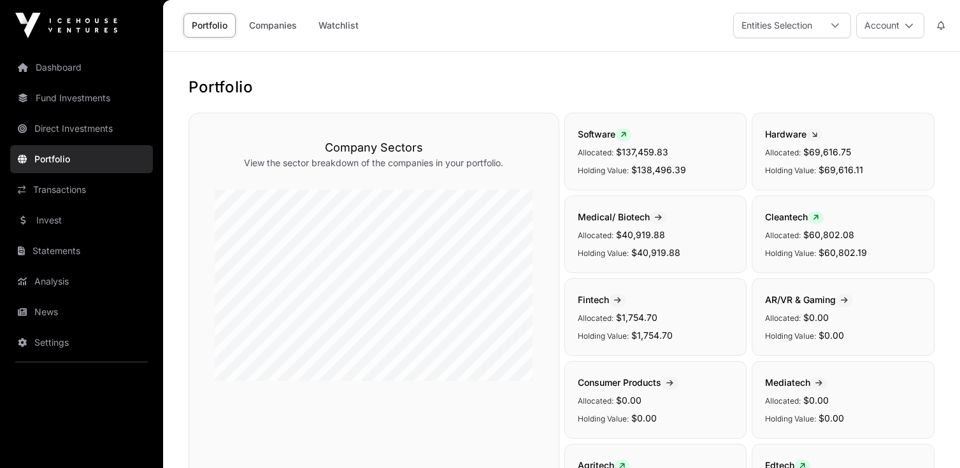
click at [100, 130] on link "Direct Investments" at bounding box center [81, 129] width 143 height 28
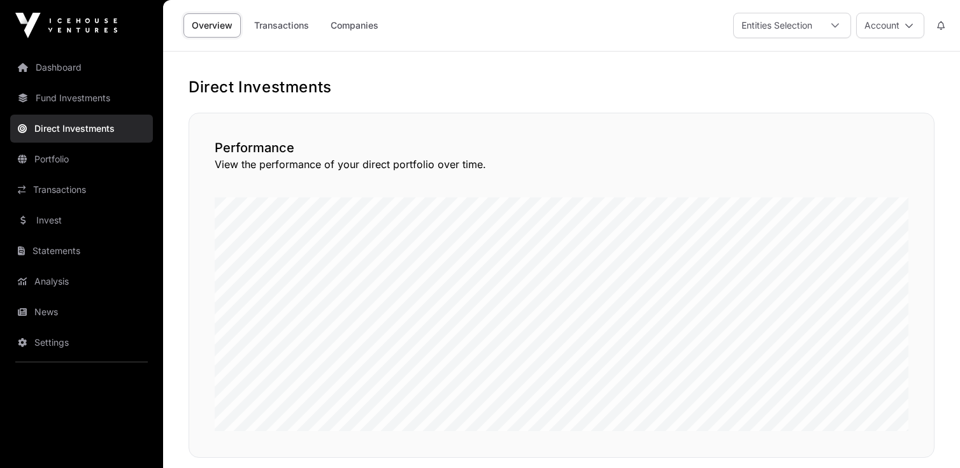
click at [96, 71] on link "Dashboard" at bounding box center [81, 68] width 143 height 28
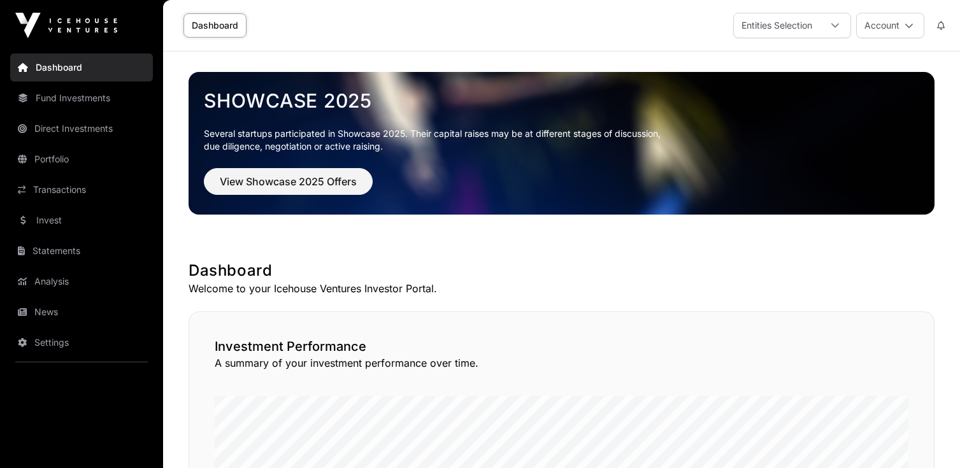
click at [103, 95] on link "Fund Investments" at bounding box center [81, 98] width 143 height 28
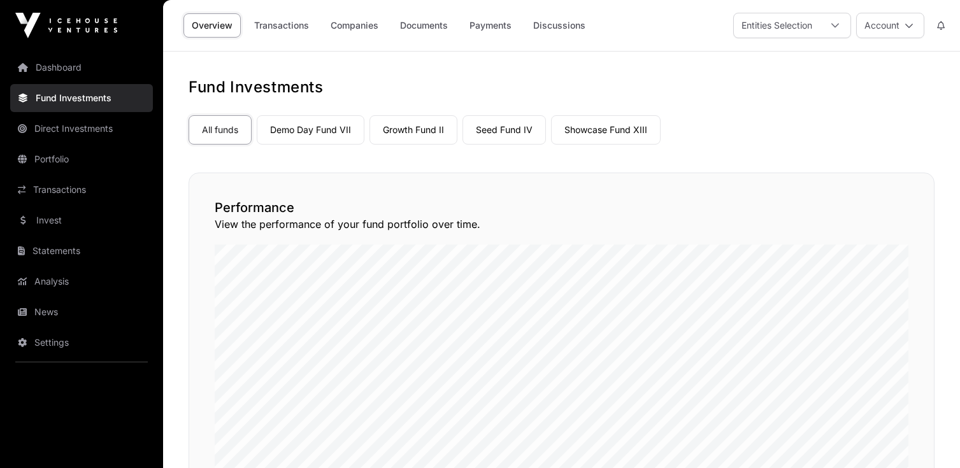
click at [408, 131] on link "Growth Fund II" at bounding box center [414, 129] width 88 height 29
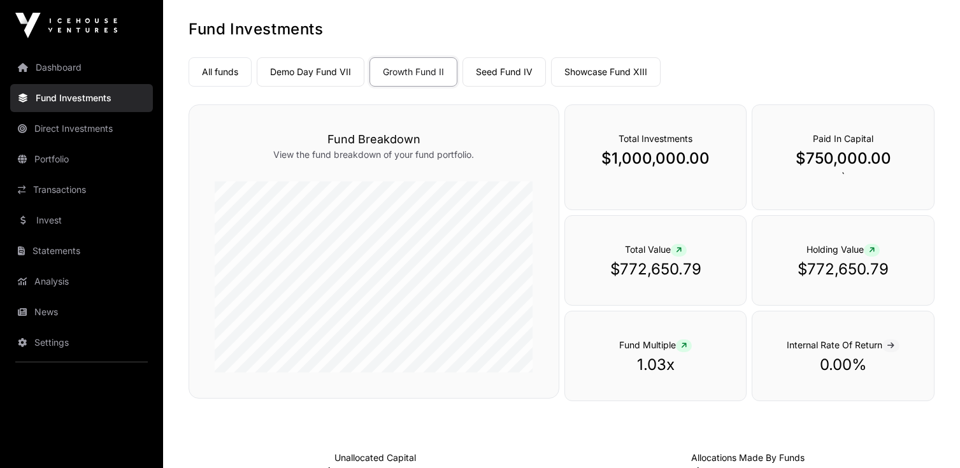
scroll to position [56, 0]
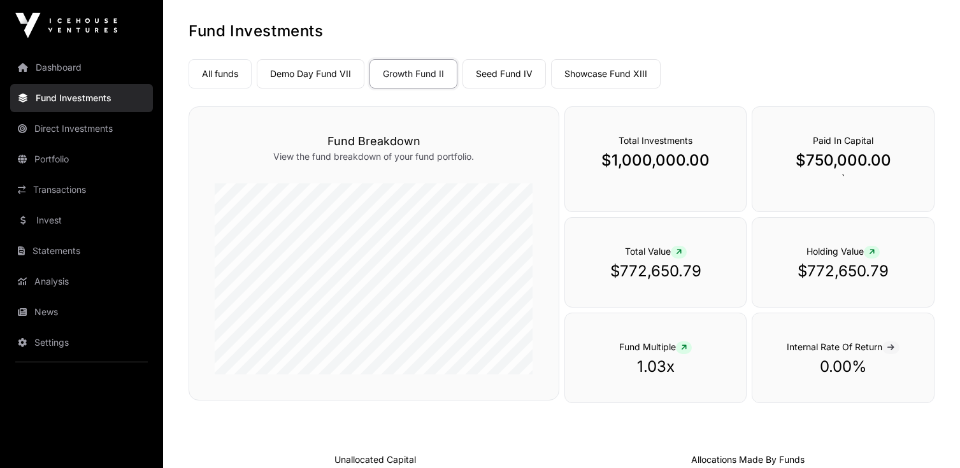
click at [66, 160] on link "Portfolio" at bounding box center [81, 159] width 143 height 28
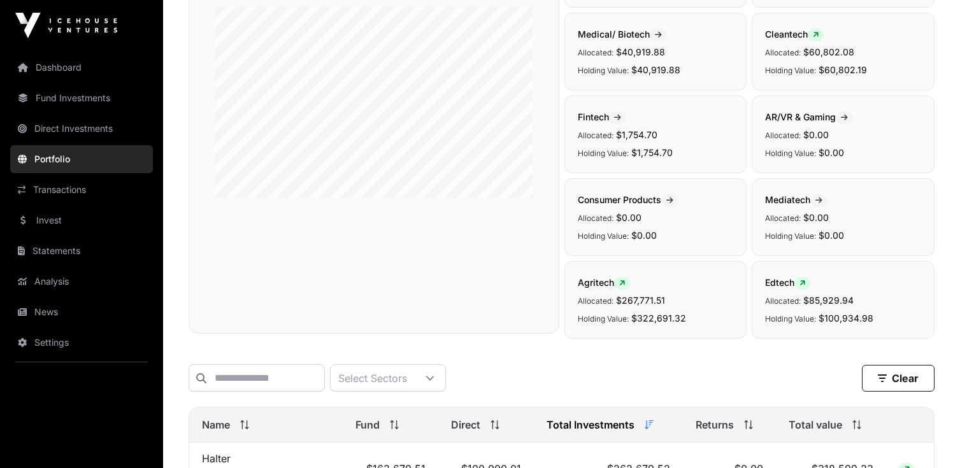
scroll to position [170, 0]
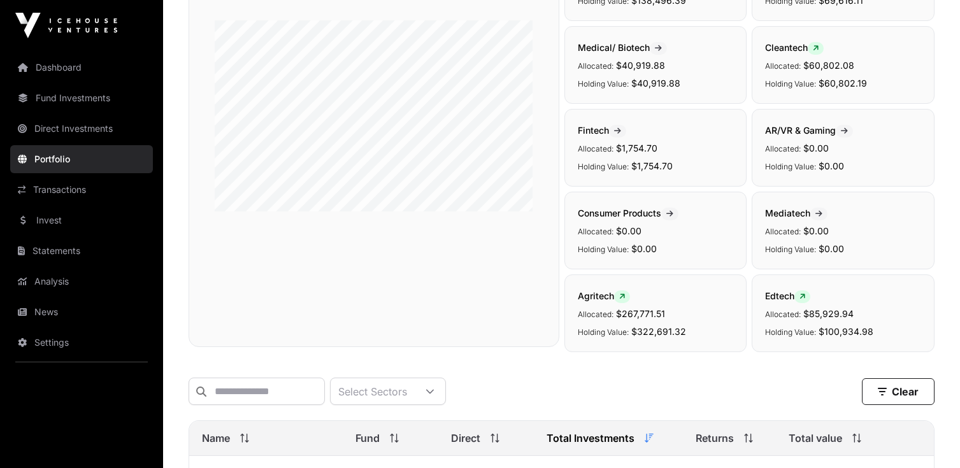
click at [87, 258] on link "Statements" at bounding box center [81, 251] width 143 height 28
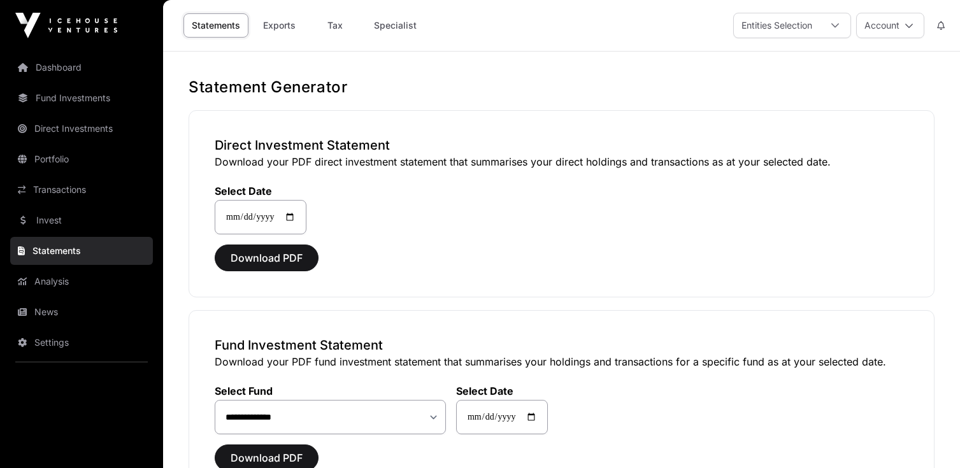
click at [119, 102] on link "Fund Investments" at bounding box center [81, 98] width 143 height 28
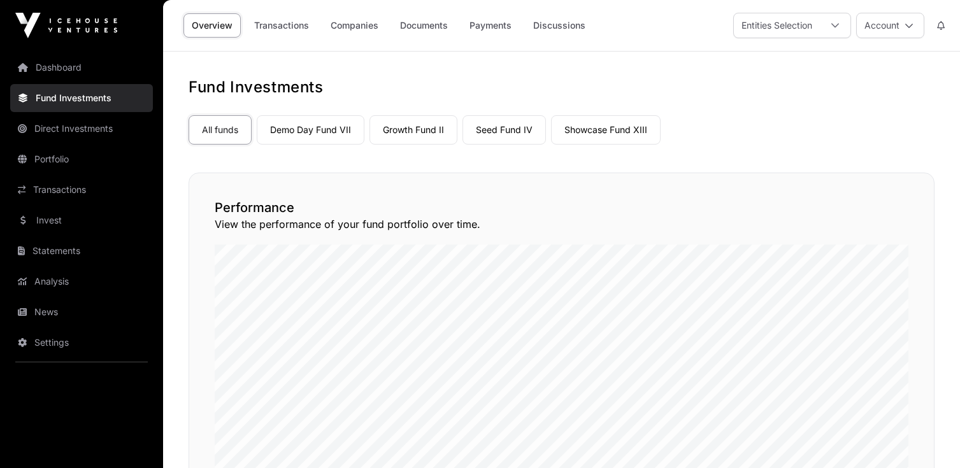
click at [435, 34] on link "Documents" at bounding box center [424, 25] width 64 height 24
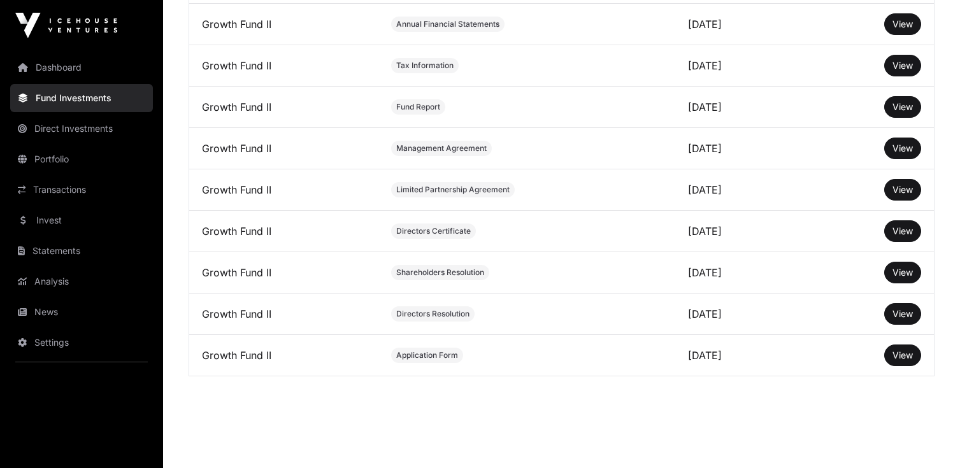
scroll to position [605, 0]
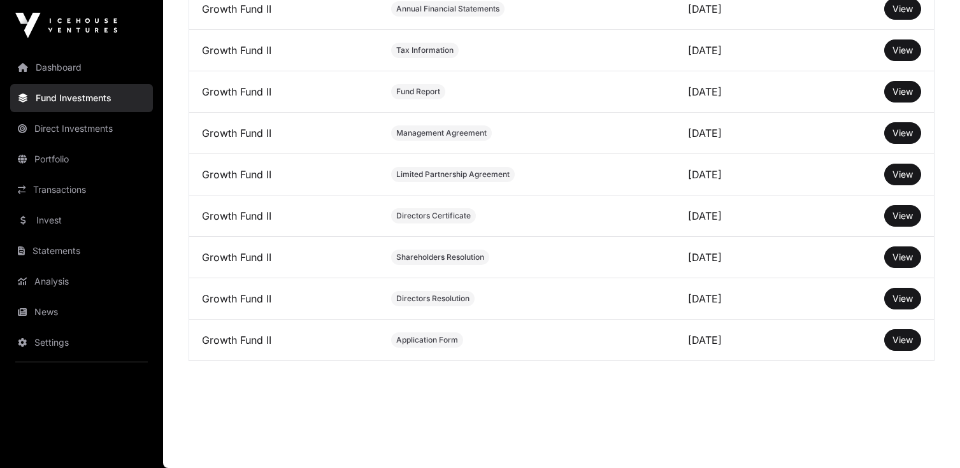
click at [905, 336] on span "View" at bounding box center [903, 340] width 20 height 11
